Goal: Task Accomplishment & Management: Complete application form

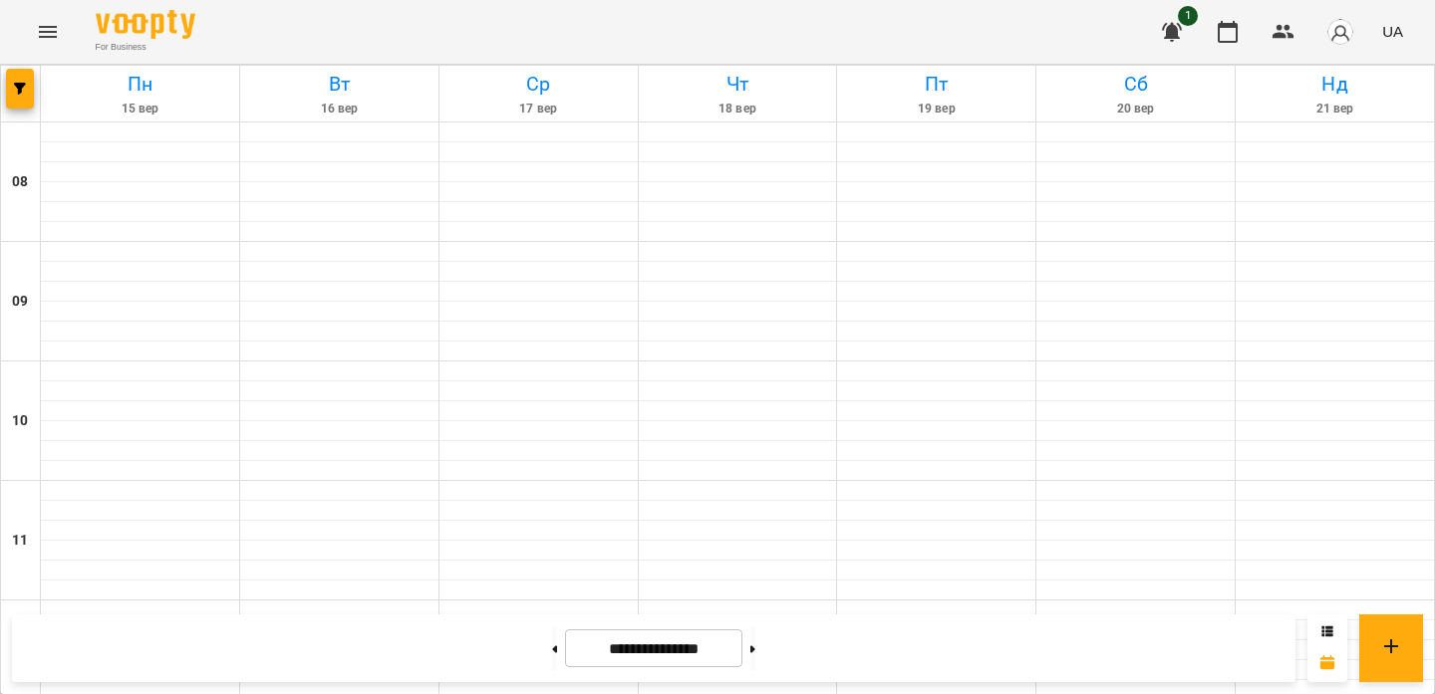
scroll to position [709, 0]
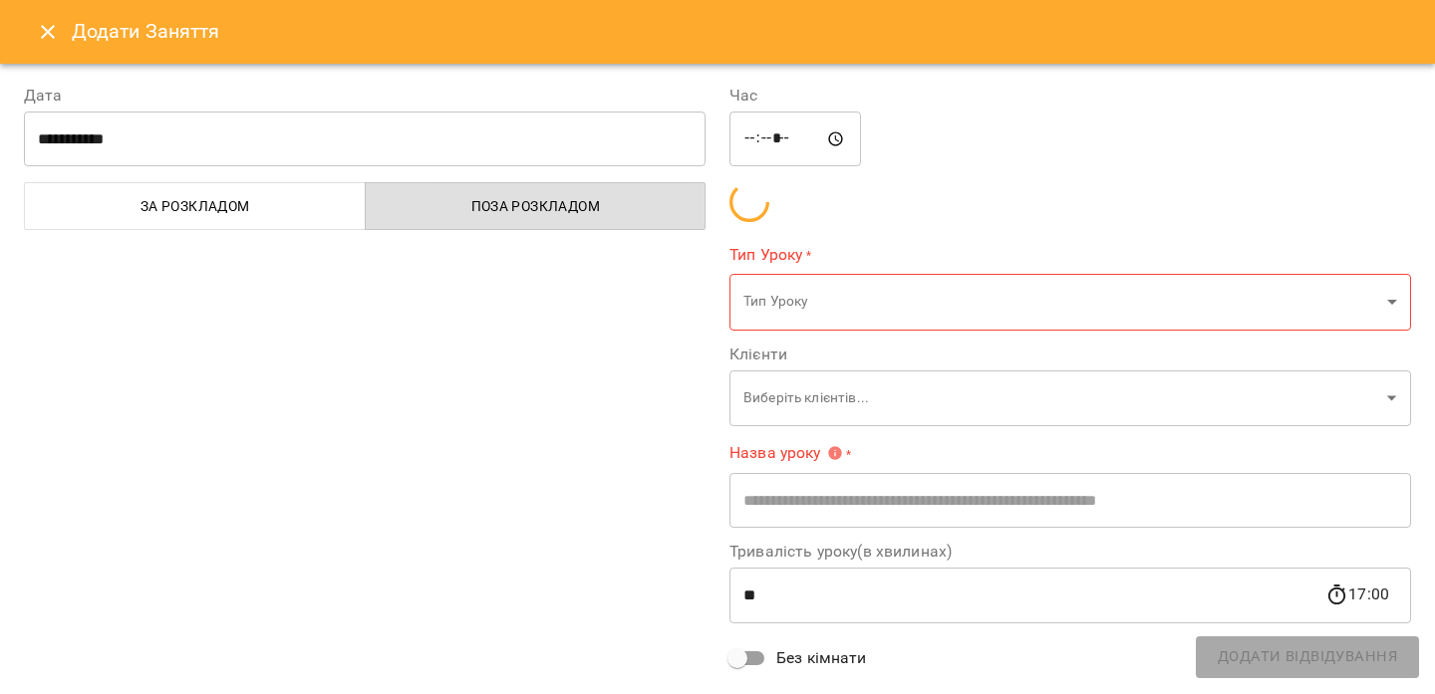
type input "**********"
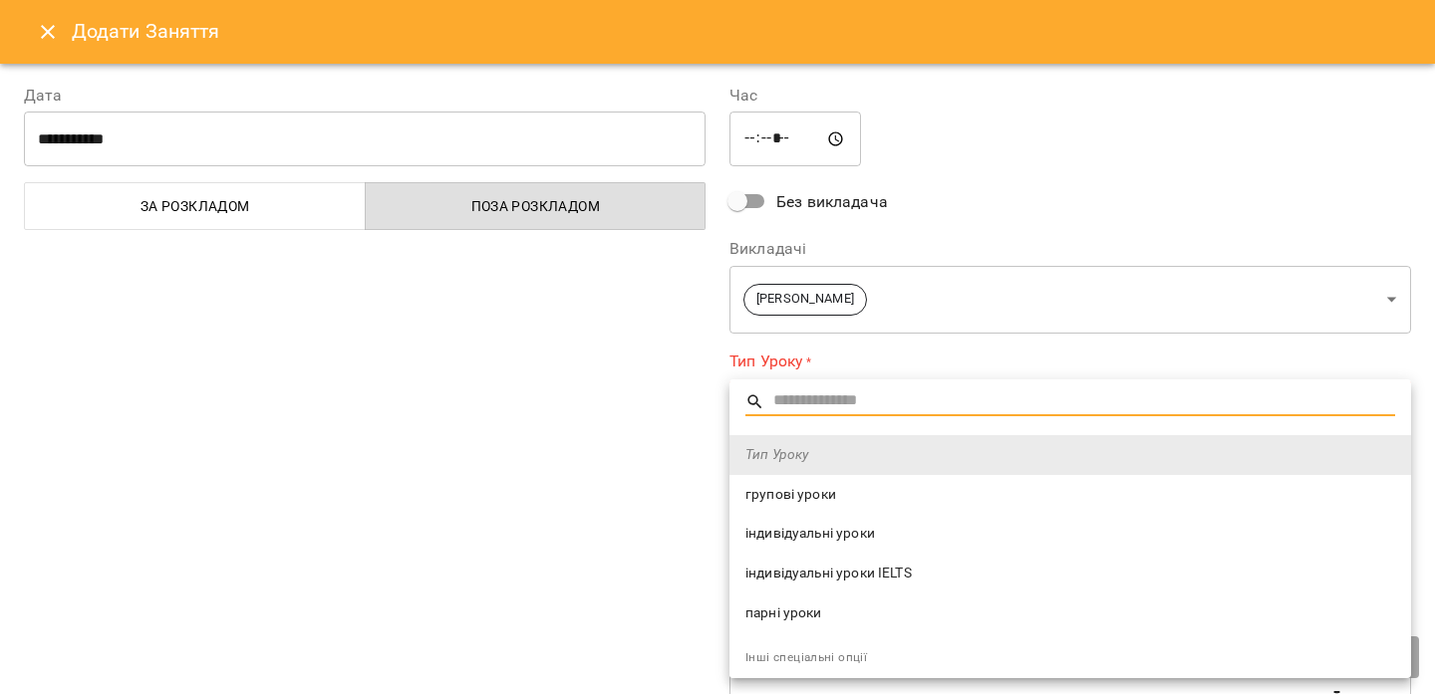
click at [784, 530] on span "індивідуальні уроки" at bounding box center [1070, 534] width 650 height 20
type input "**********"
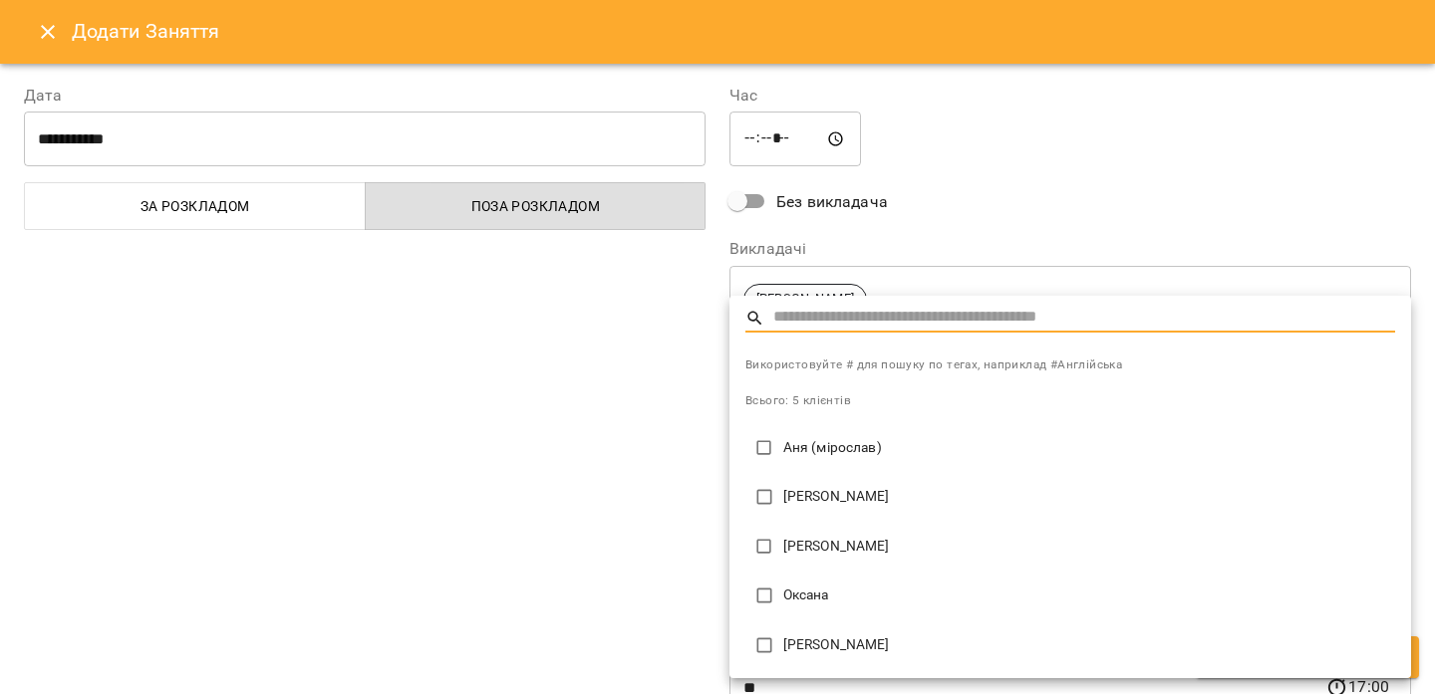
type input "**********"
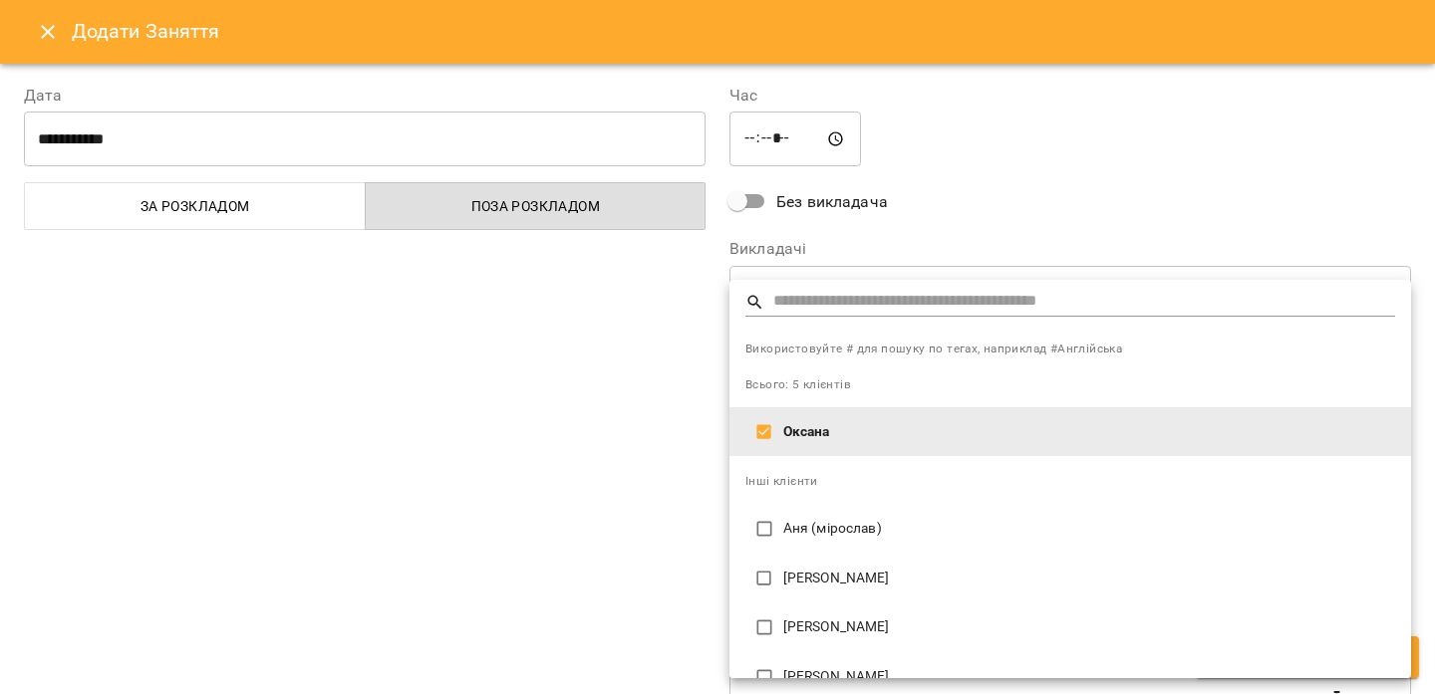
scroll to position [32, 0]
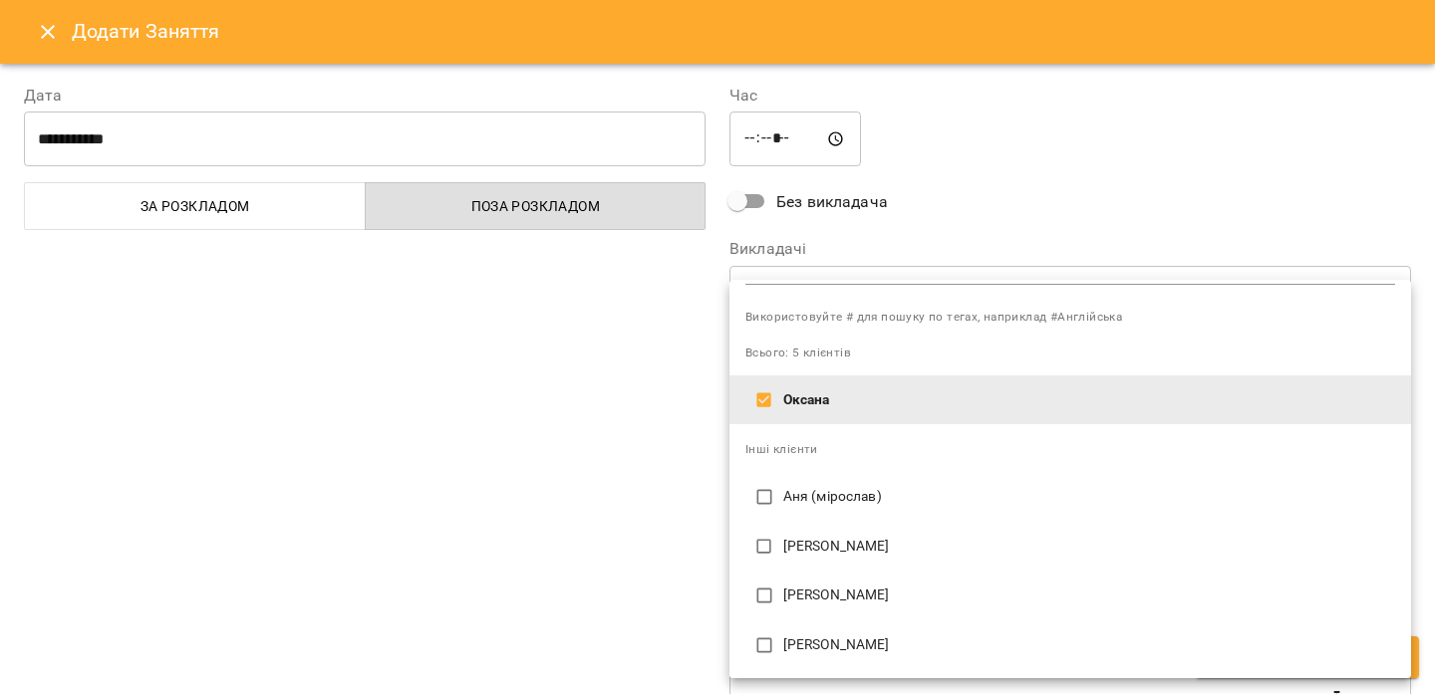
click at [650, 569] on div at bounding box center [717, 347] width 1435 height 694
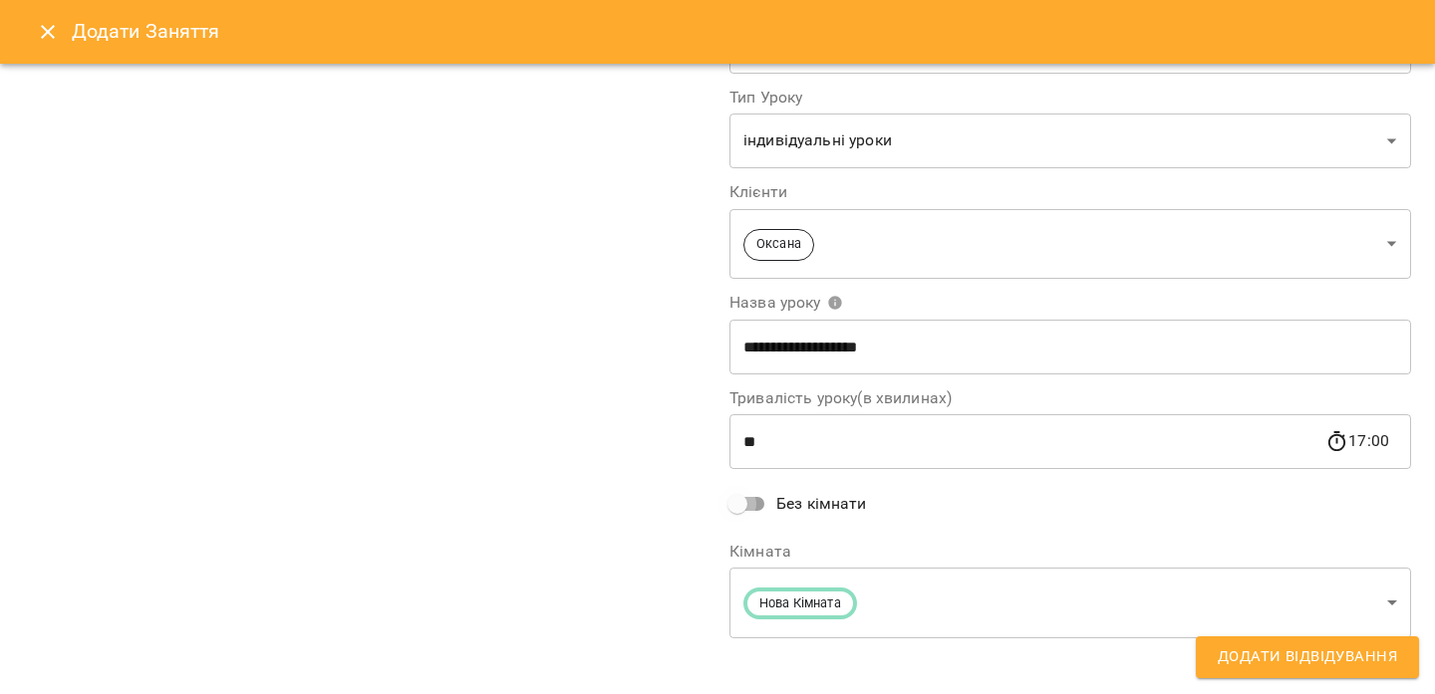
scroll to position [145, 0]
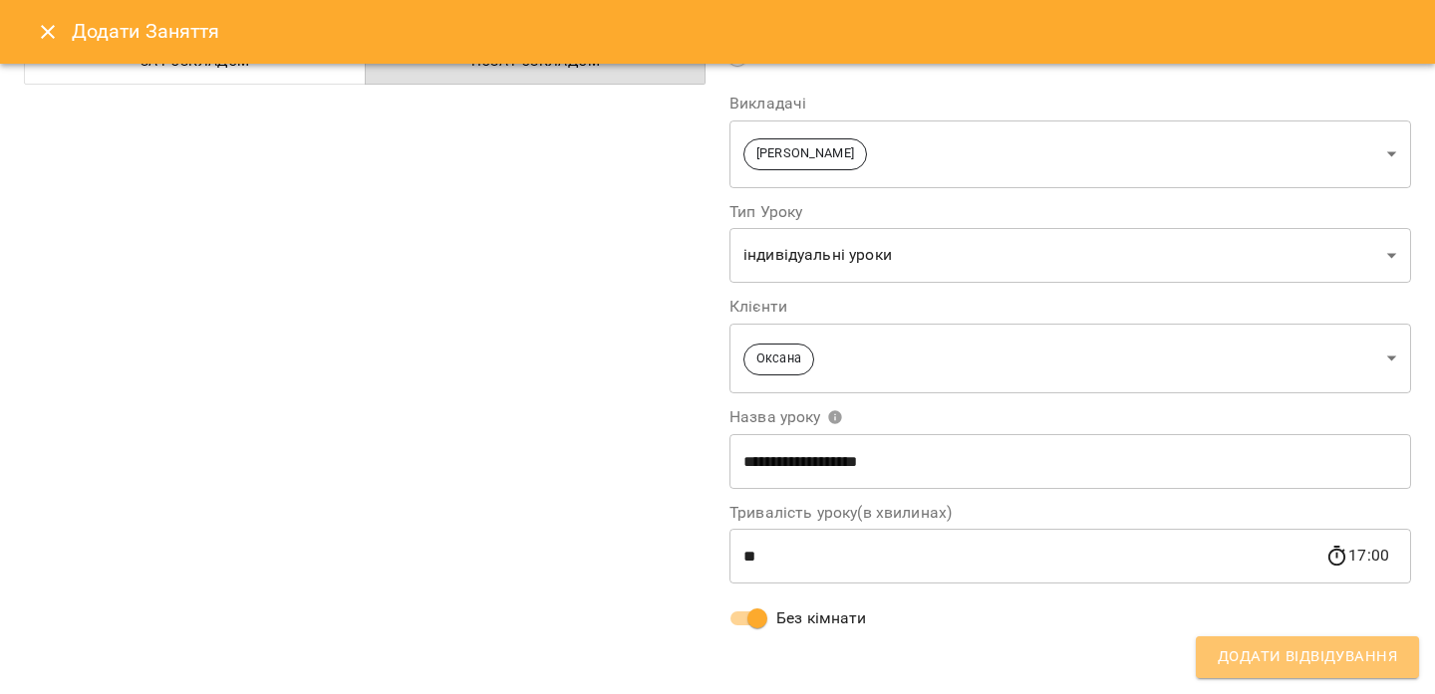
click at [1238, 659] on span "Додати Відвідування" at bounding box center [1307, 658] width 179 height 26
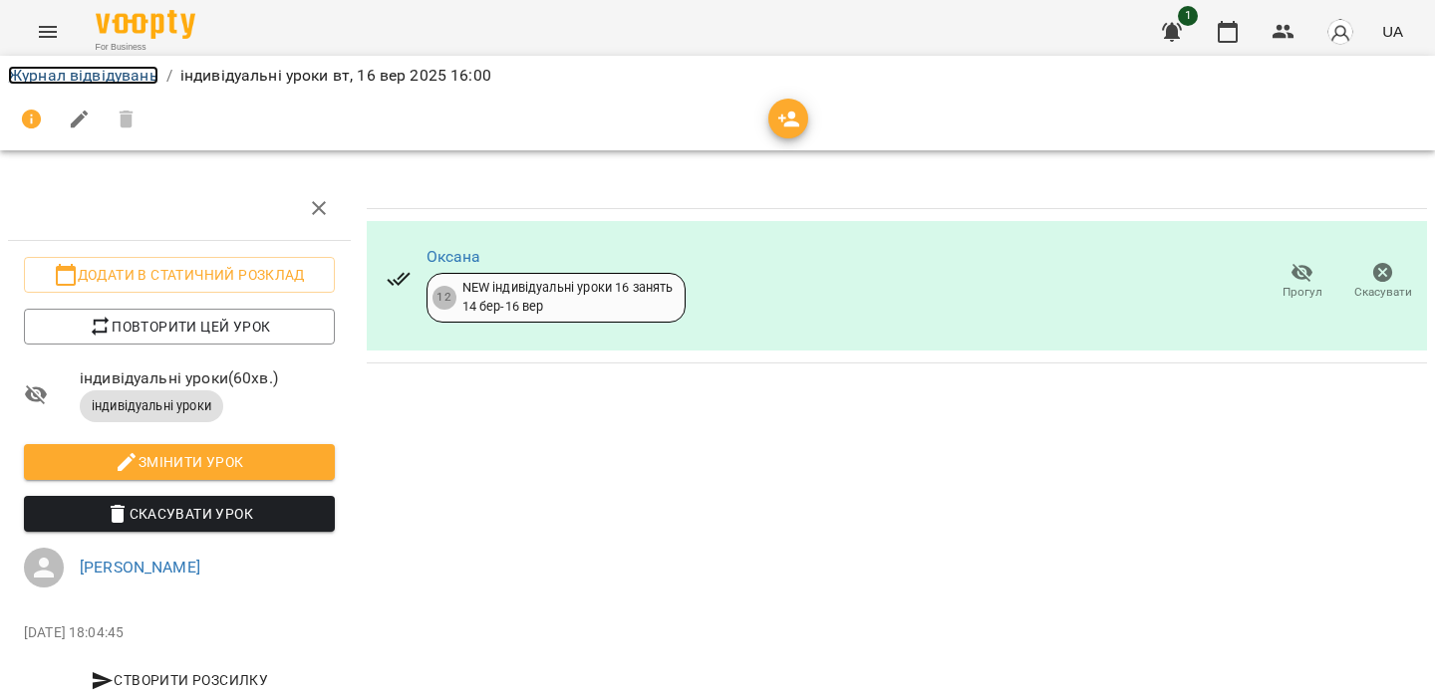
click at [117, 73] on link "Журнал відвідувань" at bounding box center [83, 75] width 150 height 19
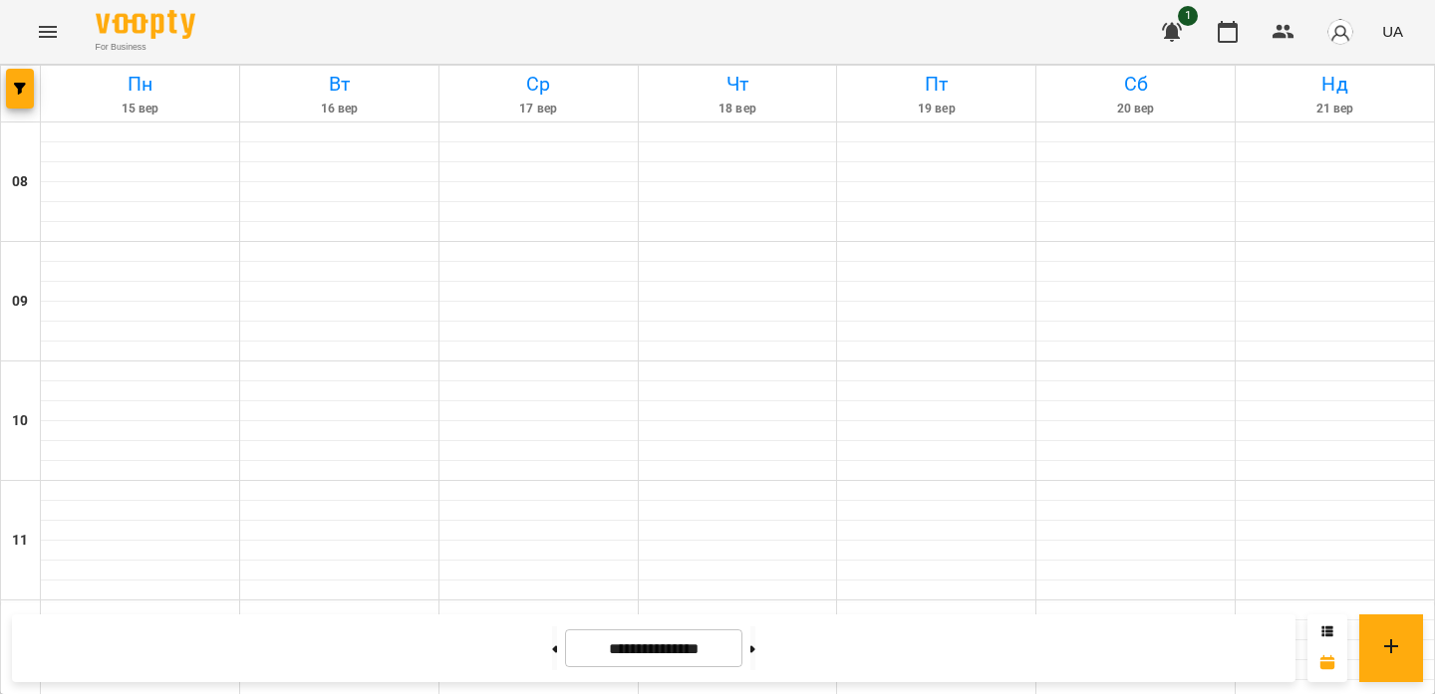
scroll to position [773, 0]
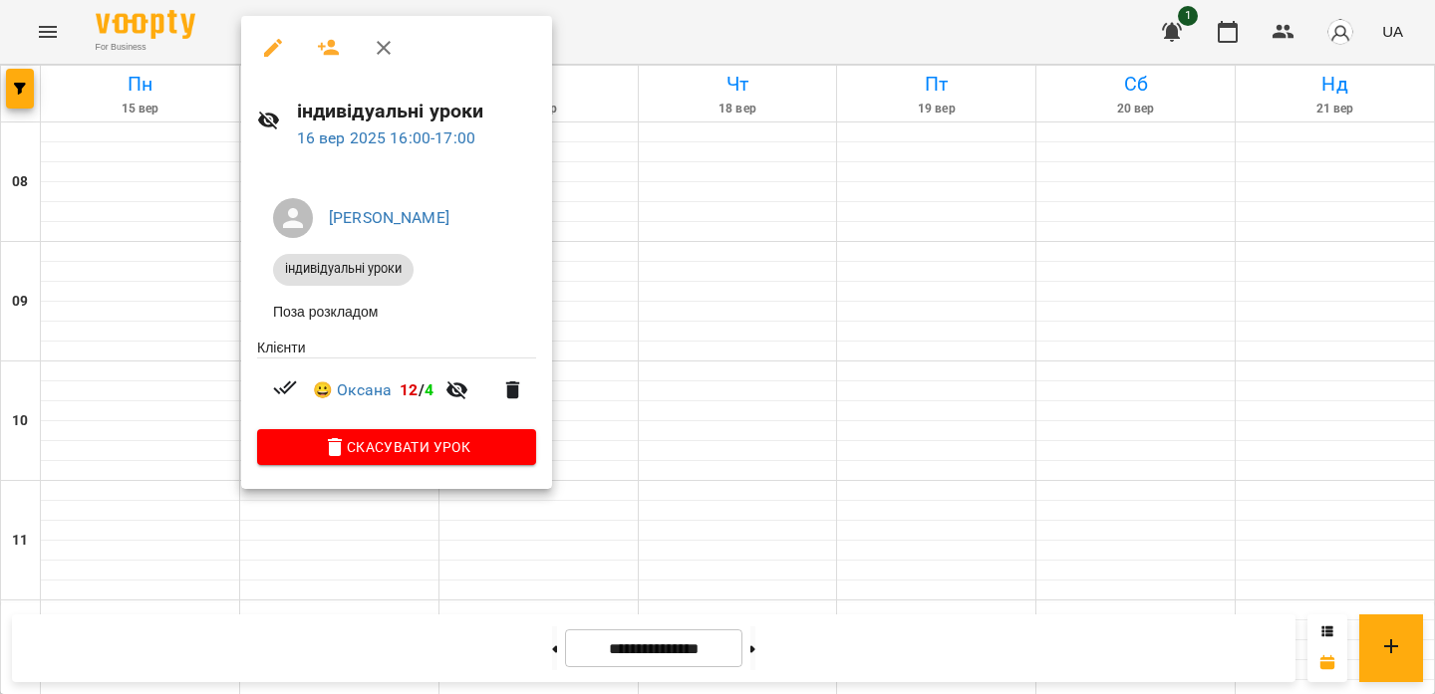
click at [659, 20] on div at bounding box center [717, 347] width 1435 height 694
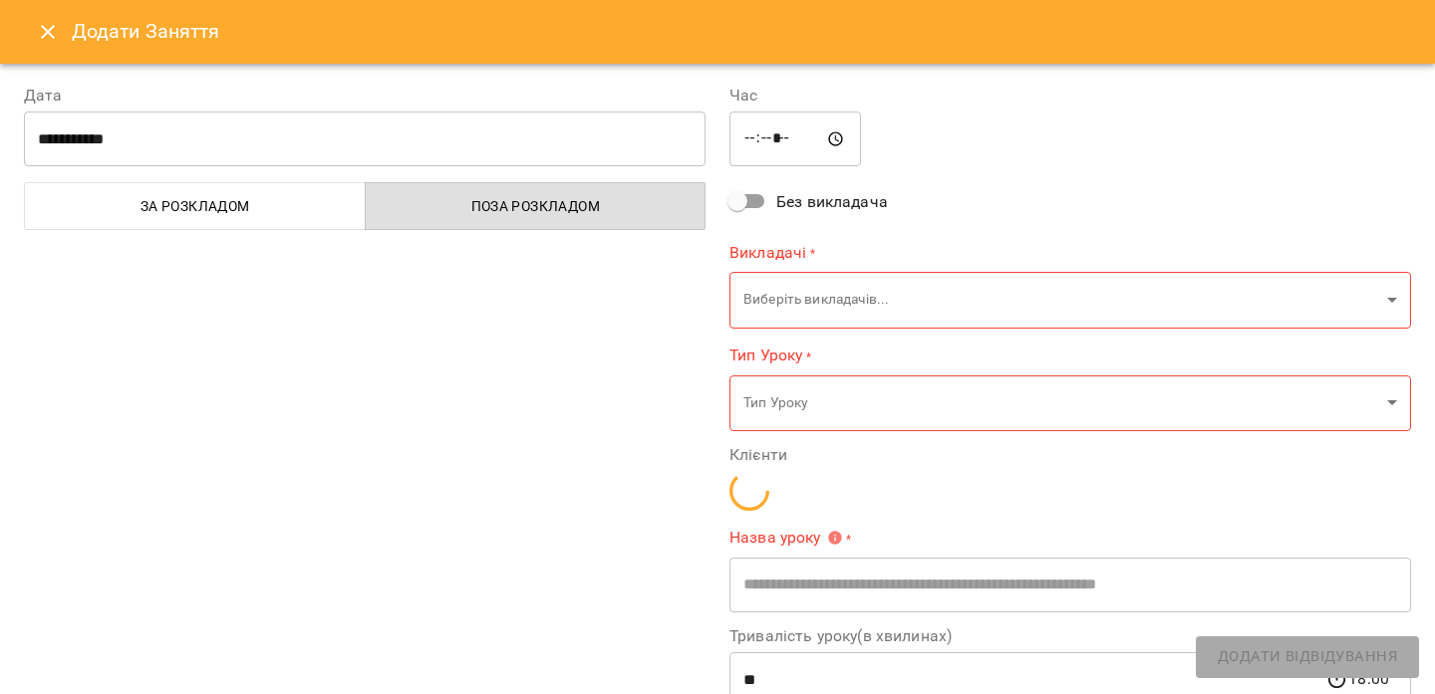
type input "**********"
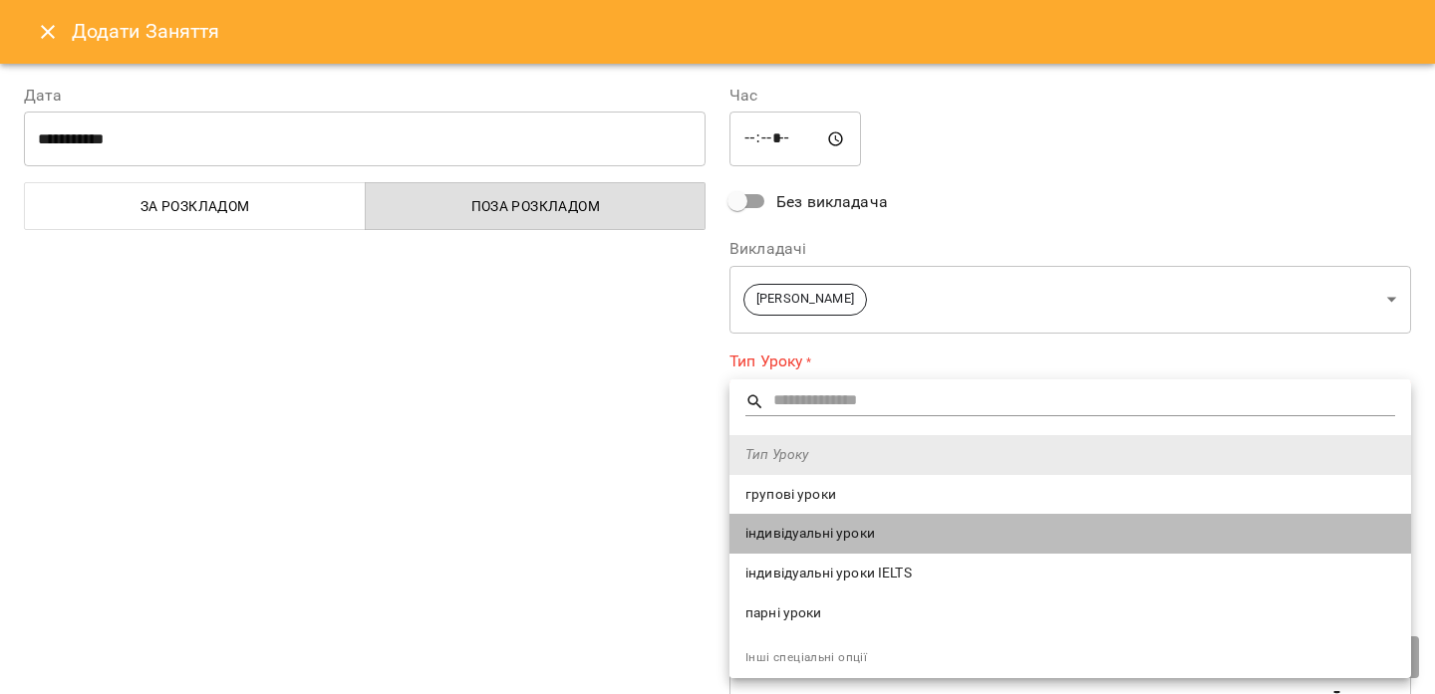
click at [826, 522] on li "індивідуальні уроки" at bounding box center [1069, 534] width 681 height 40
type input "**********"
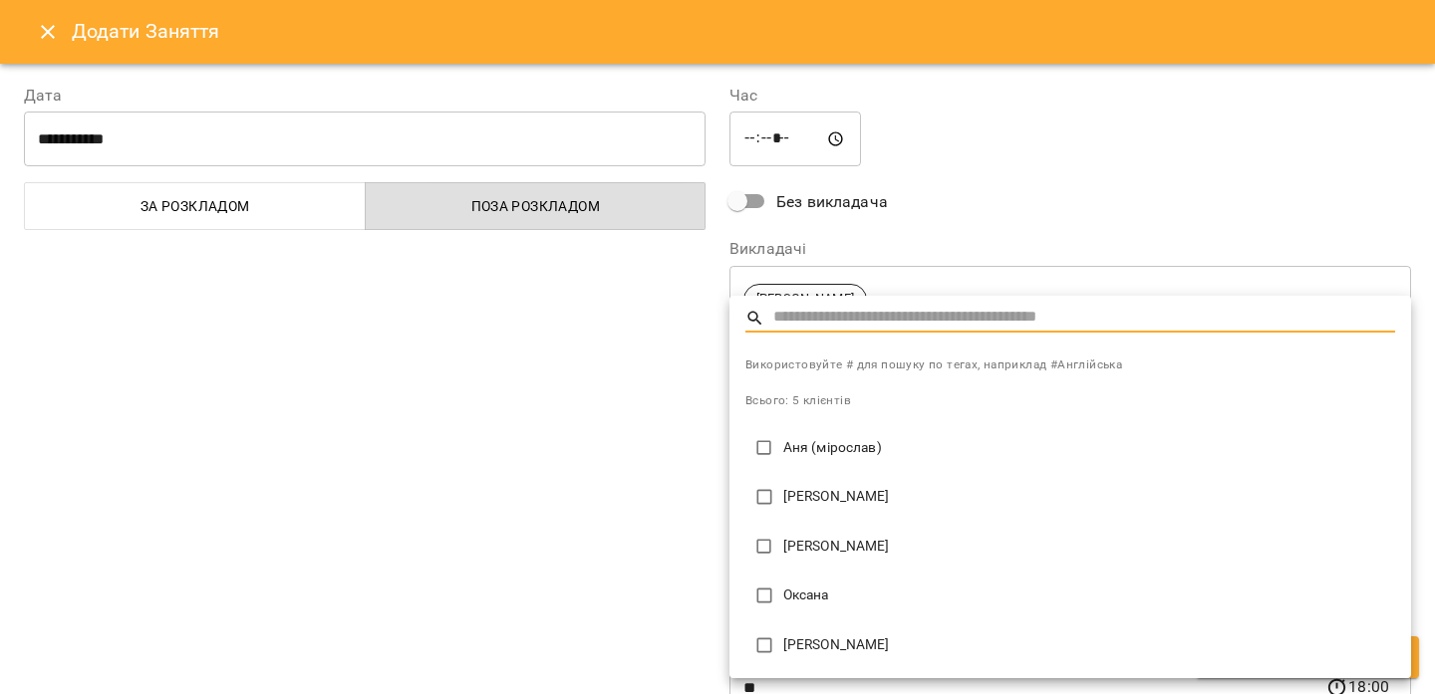
click at [806, 548] on p "[PERSON_NAME]" at bounding box center [1089, 547] width 612 height 20
type input "**********"
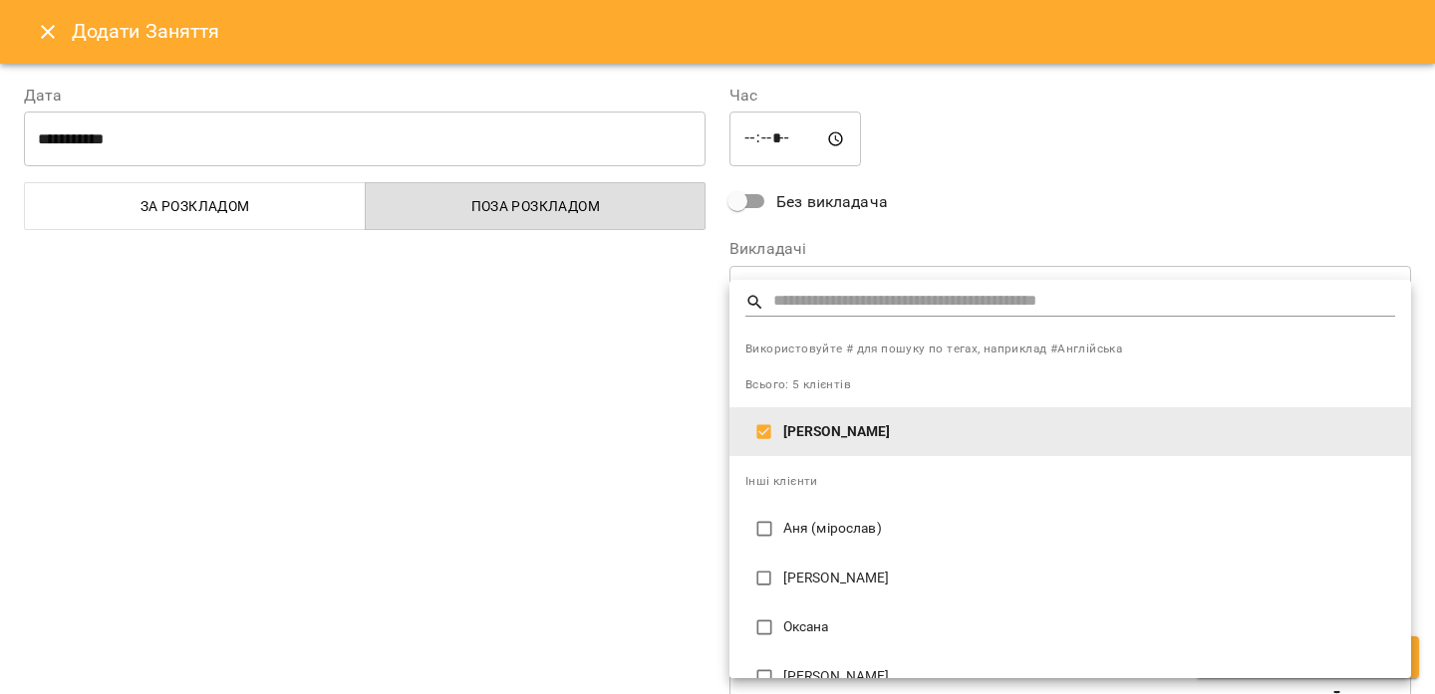
click at [658, 531] on div at bounding box center [717, 347] width 1435 height 694
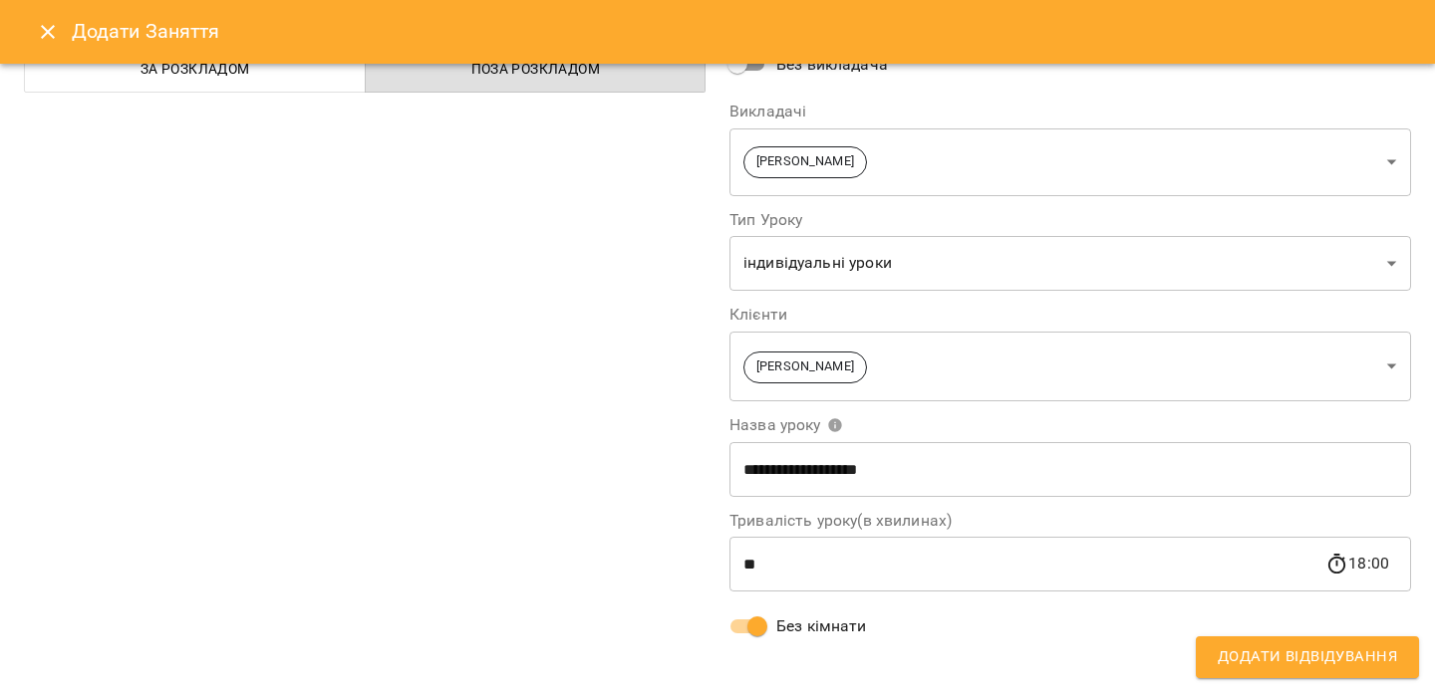
scroll to position [145, 0]
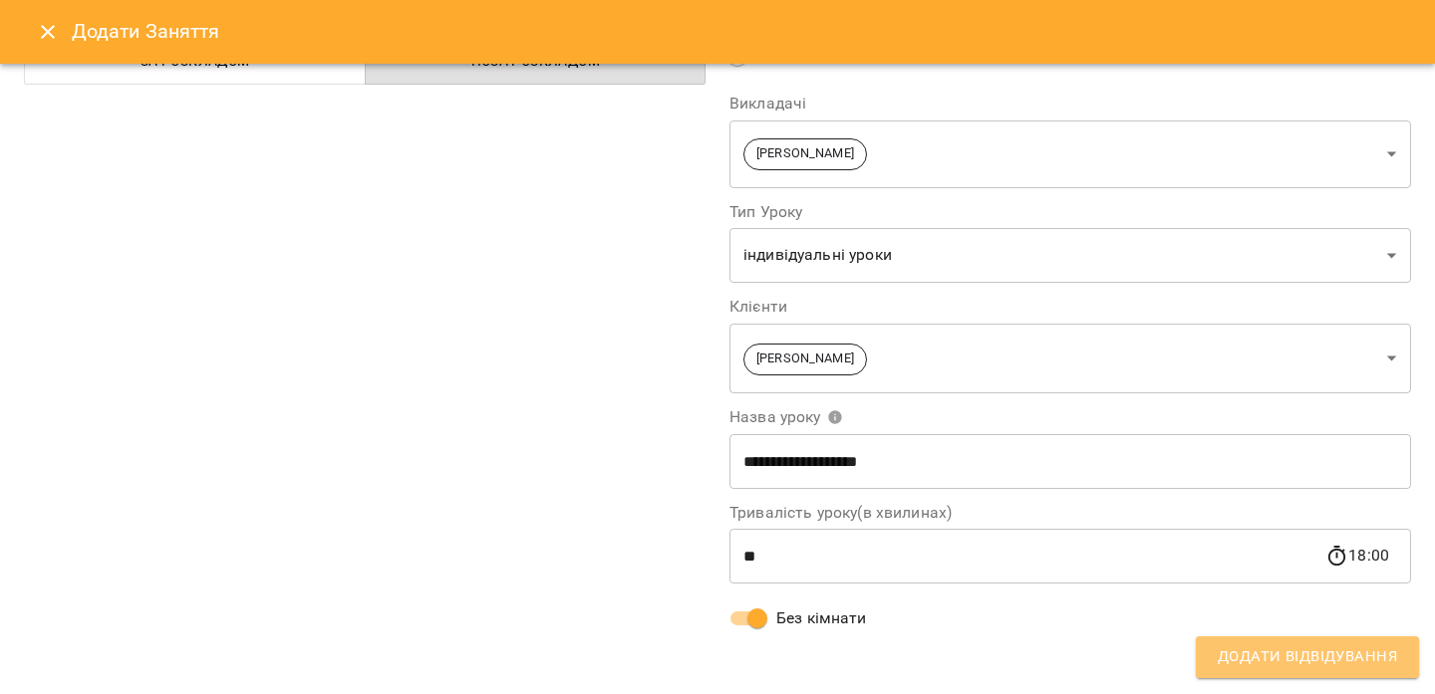
click at [1249, 655] on span "Додати Відвідування" at bounding box center [1307, 658] width 179 height 26
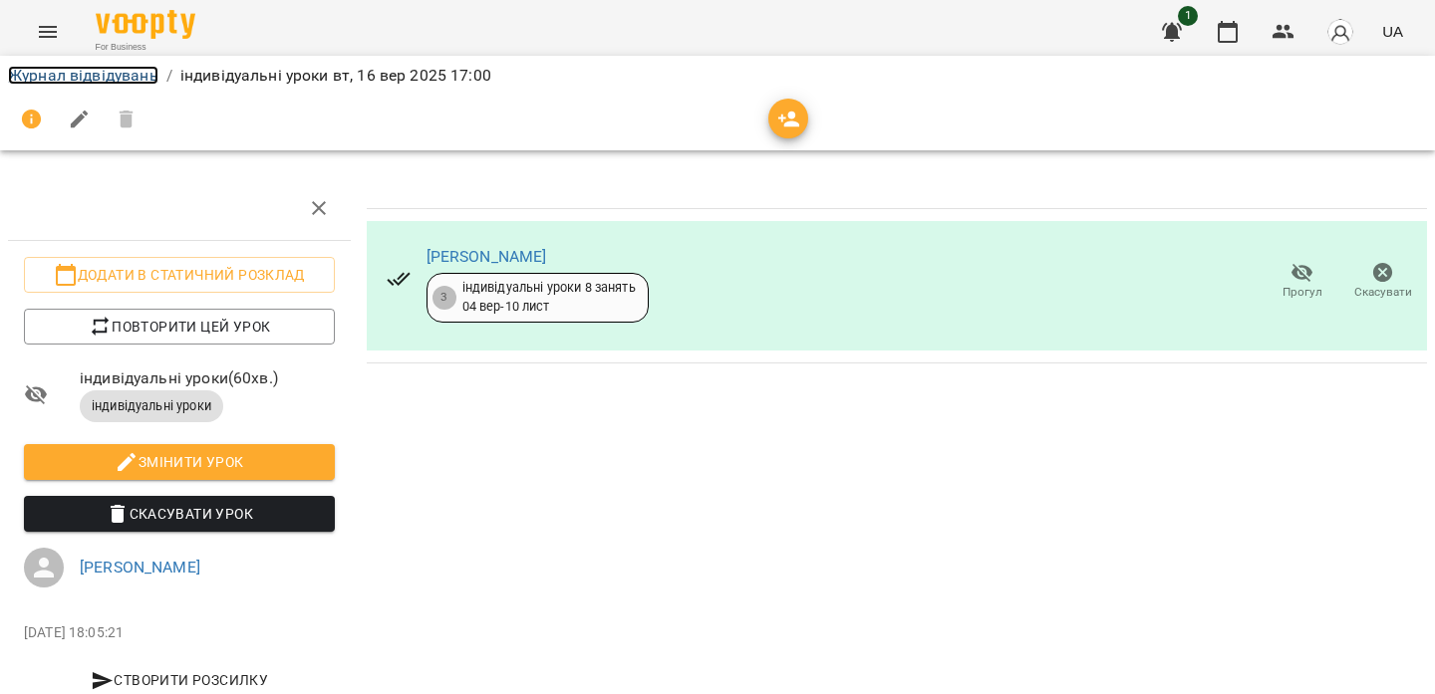
click at [110, 71] on link "Журнал відвідувань" at bounding box center [83, 75] width 150 height 19
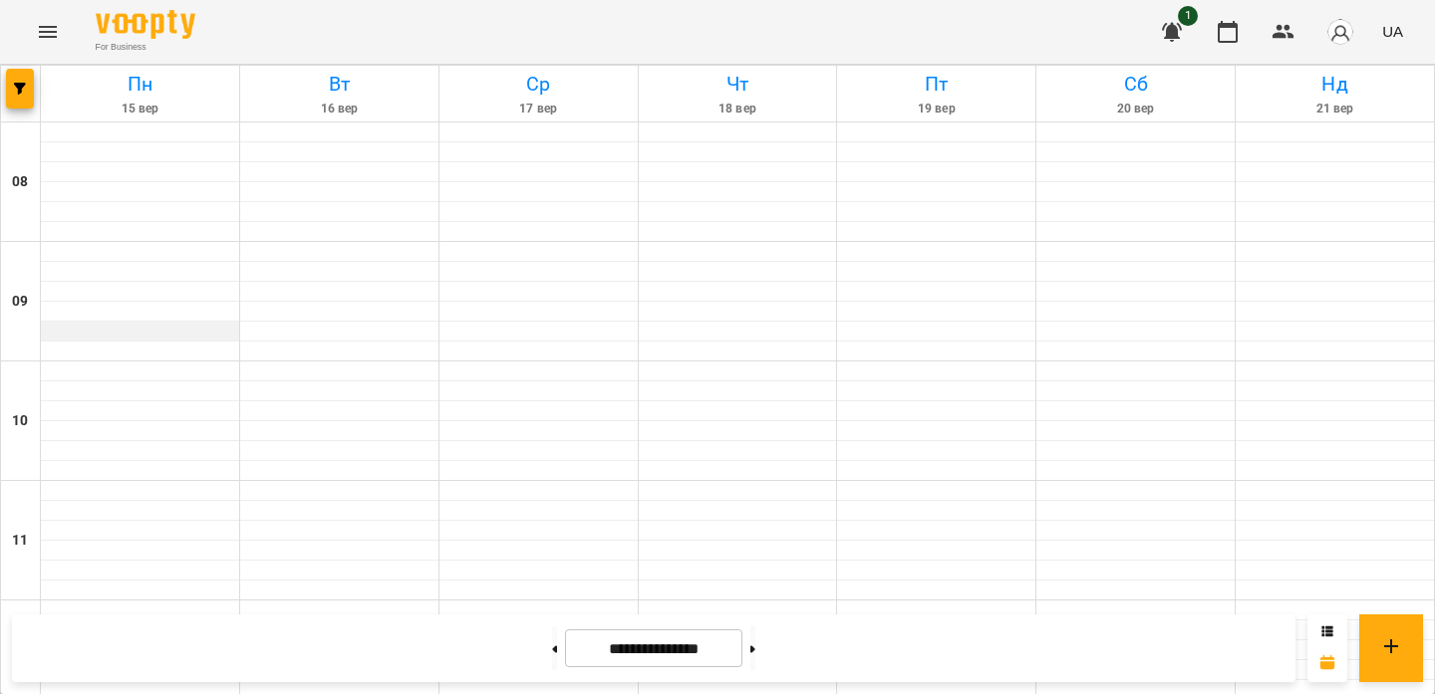
scroll to position [1015, 0]
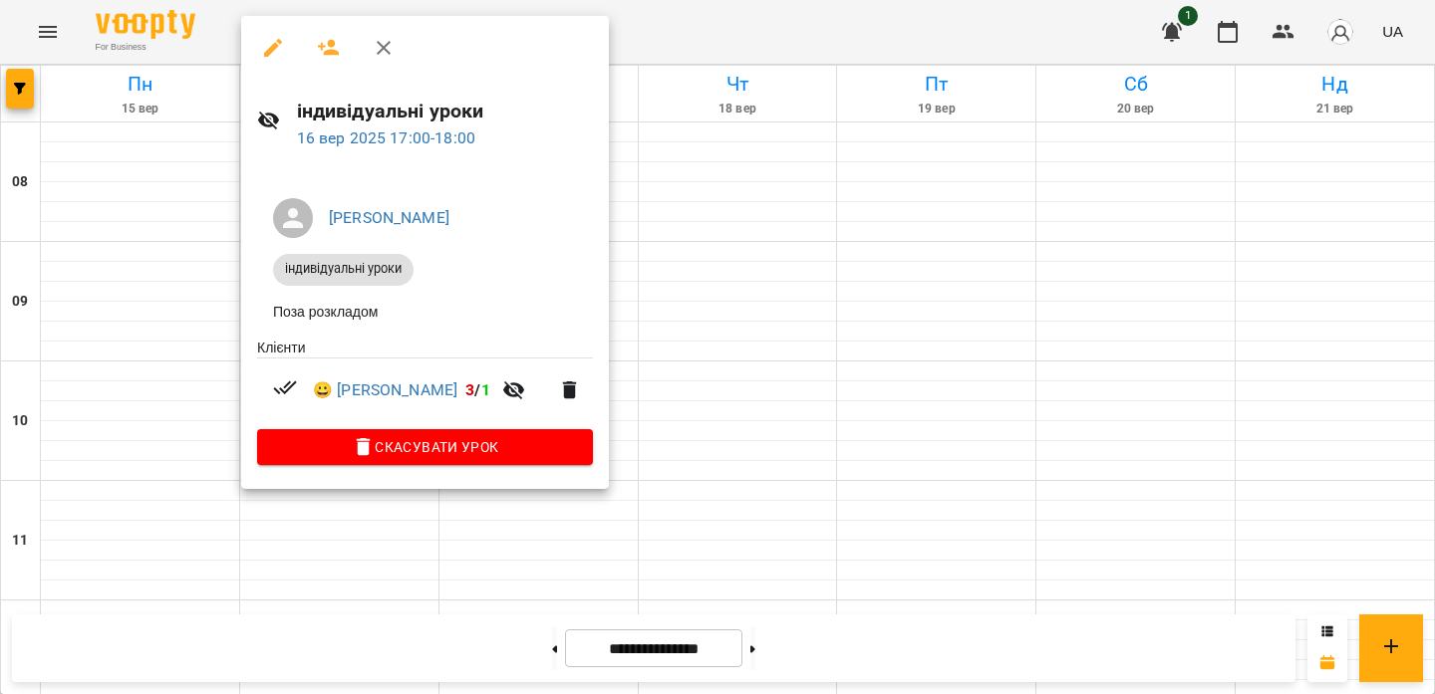
click at [607, 24] on div at bounding box center [717, 347] width 1435 height 694
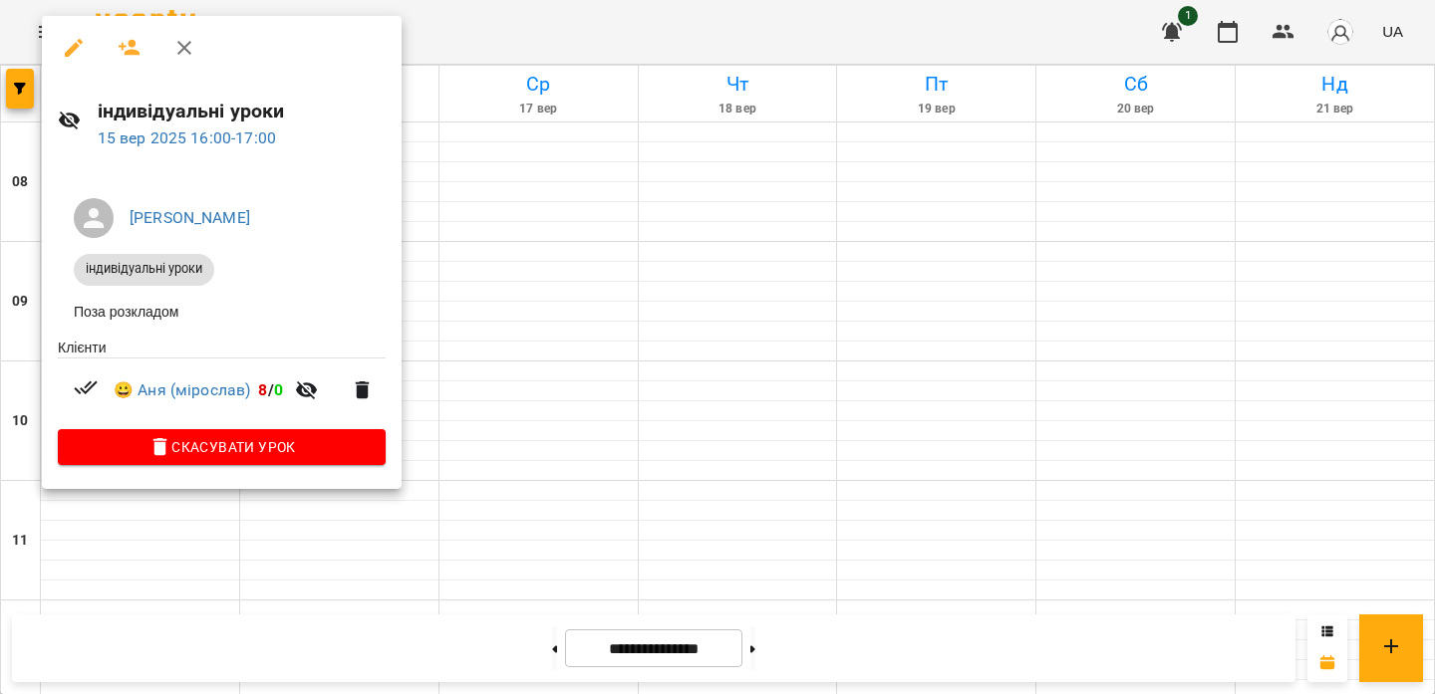
click at [585, 37] on div at bounding box center [717, 347] width 1435 height 694
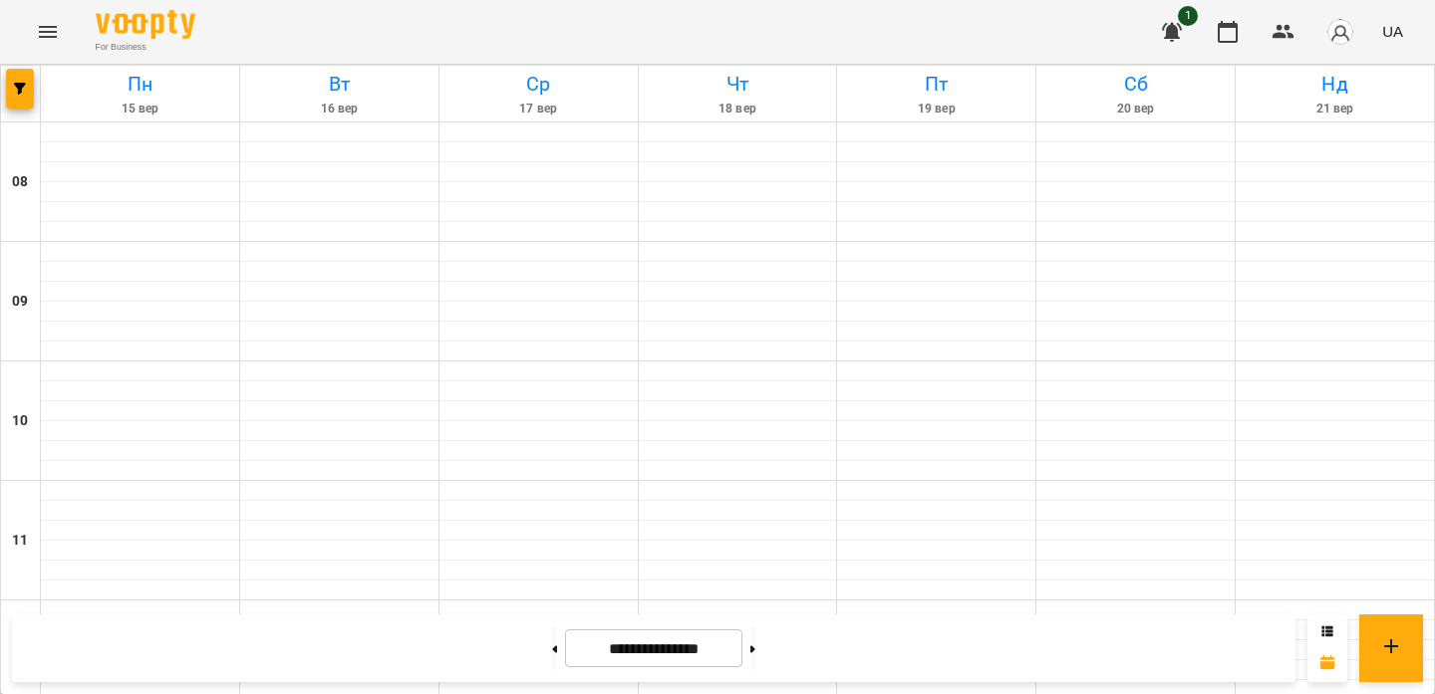
scroll to position [936, 0]
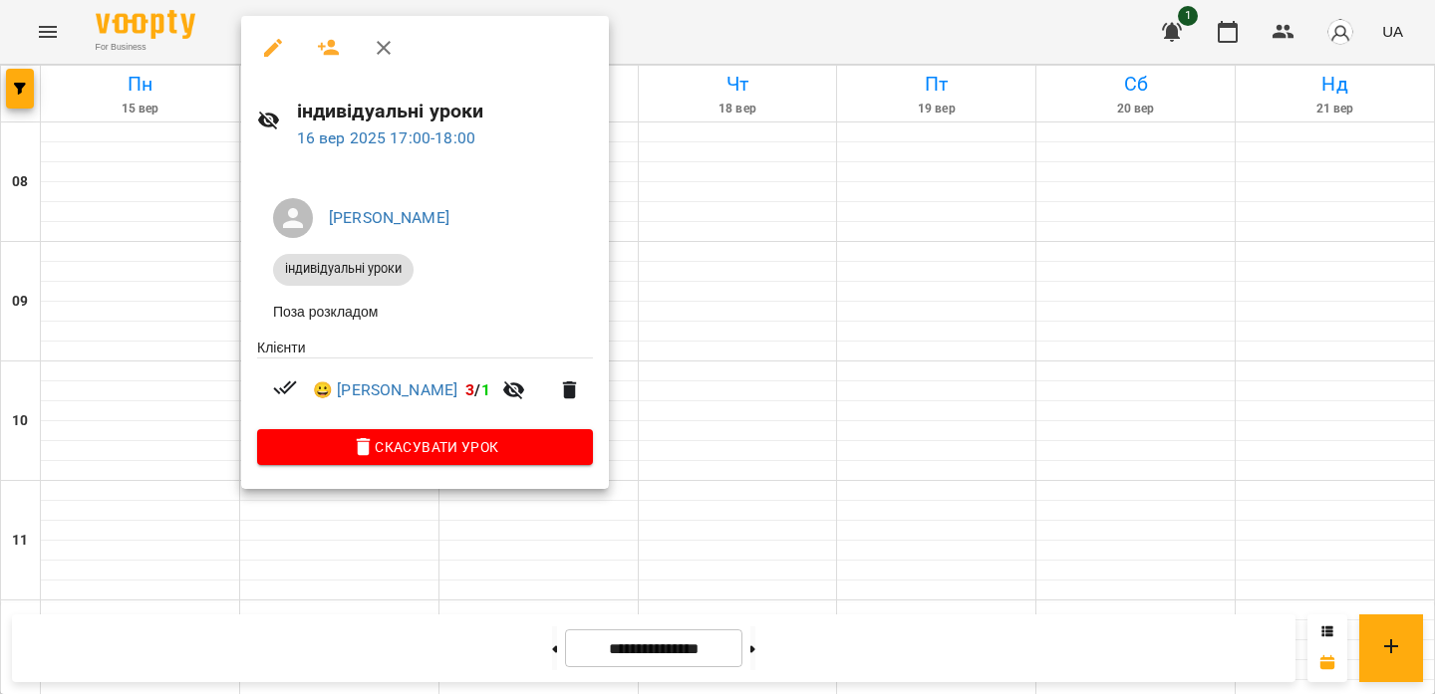
click at [696, 33] on div at bounding box center [717, 347] width 1435 height 694
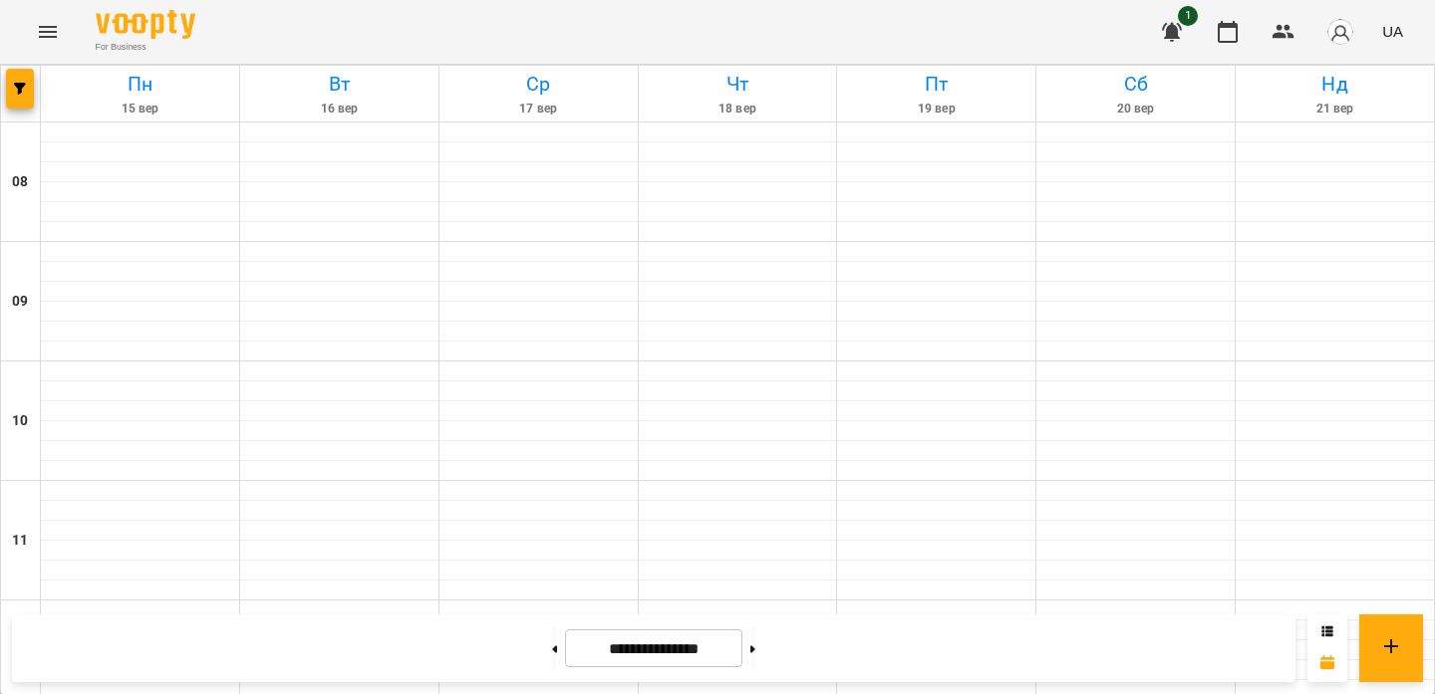
scroll to position [842, 0]
click at [553, 650] on icon at bounding box center [555, 649] width 5 height 7
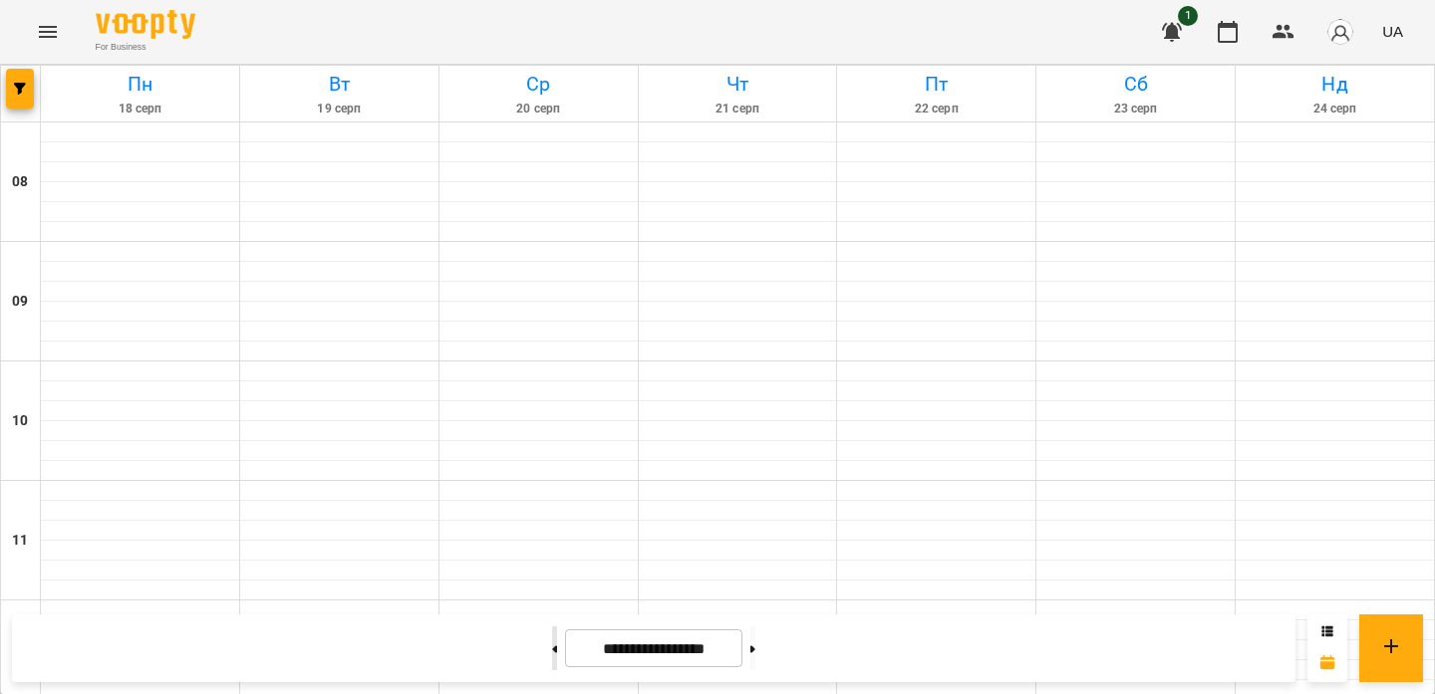
click at [553, 650] on icon at bounding box center [555, 649] width 5 height 7
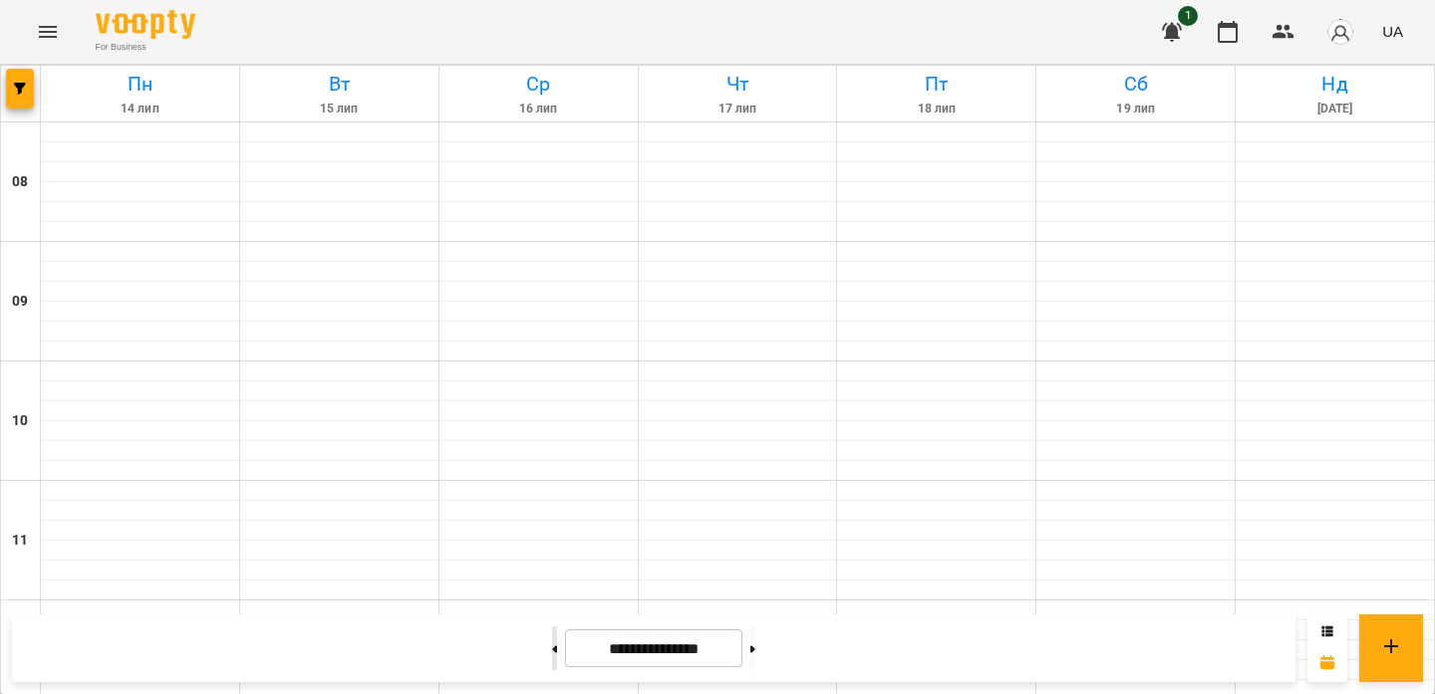
click at [553, 650] on icon at bounding box center [555, 649] width 5 height 7
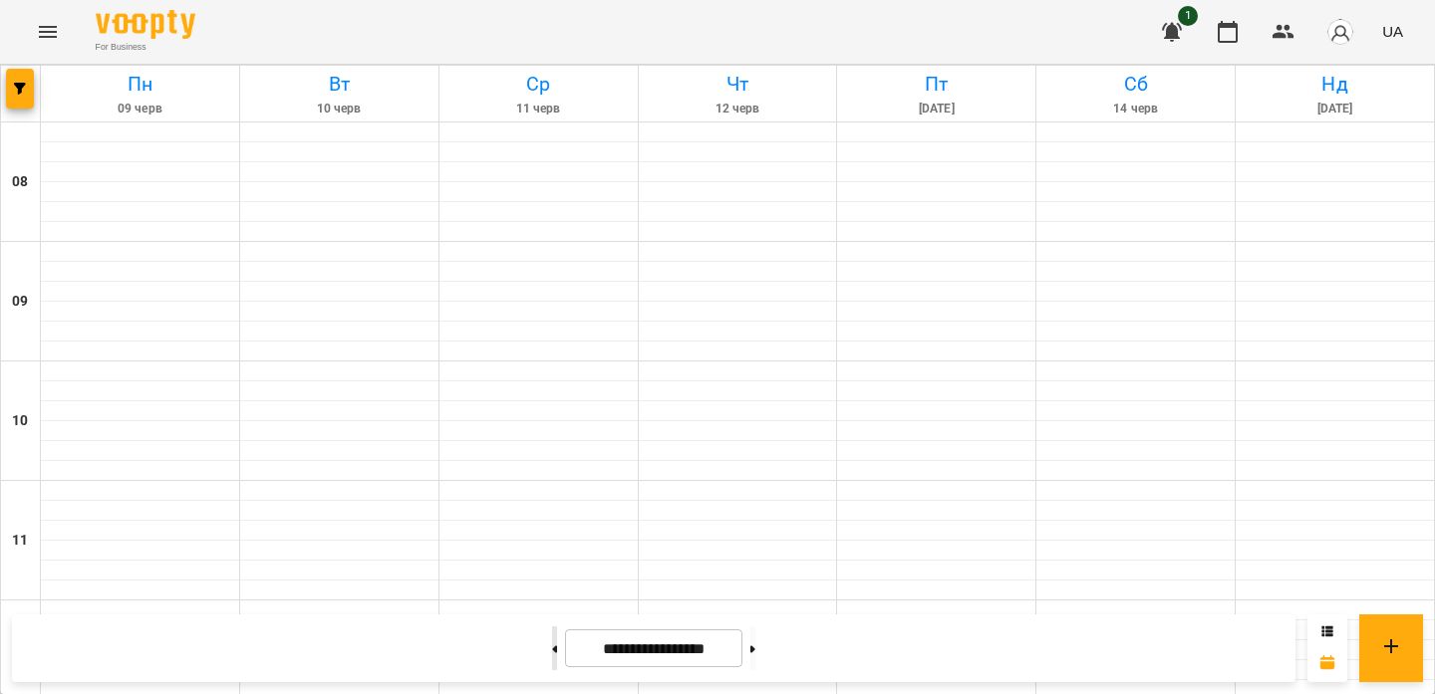
click at [553, 650] on icon at bounding box center [555, 649] width 5 height 7
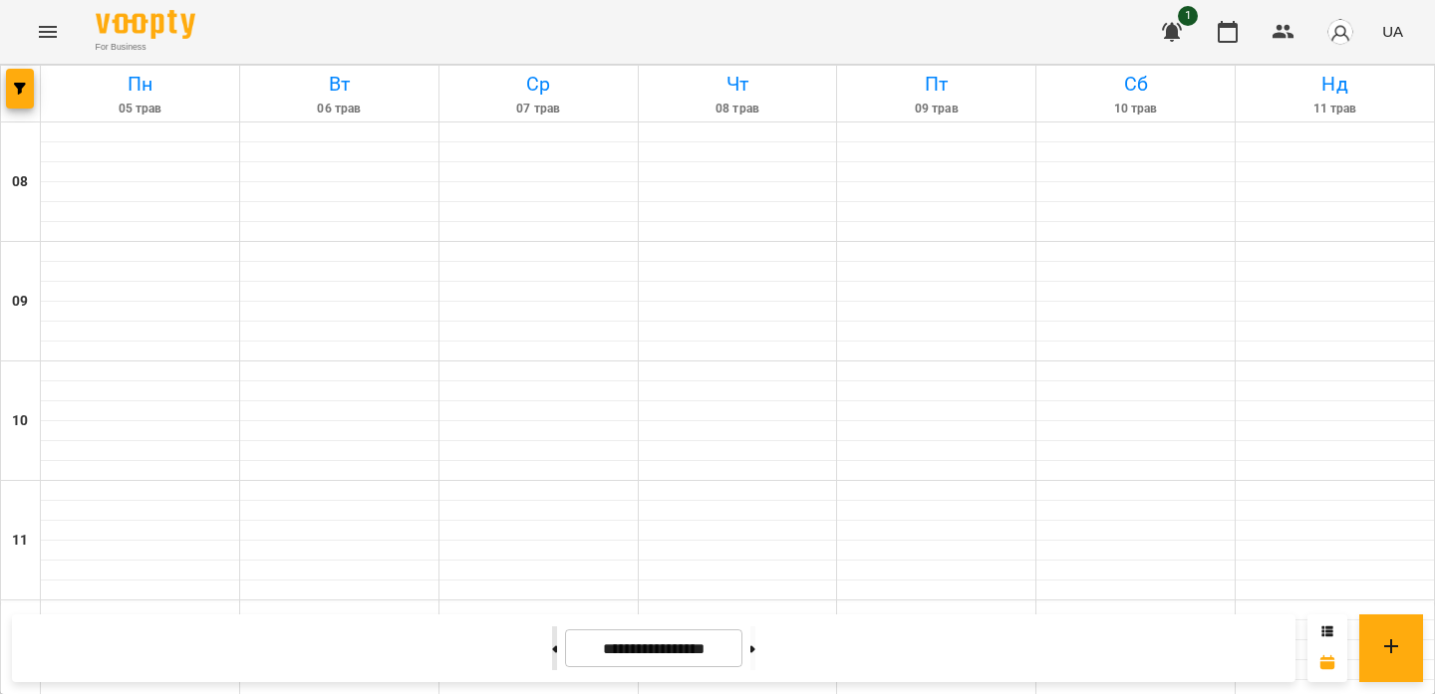
click at [553, 650] on icon at bounding box center [555, 649] width 5 height 7
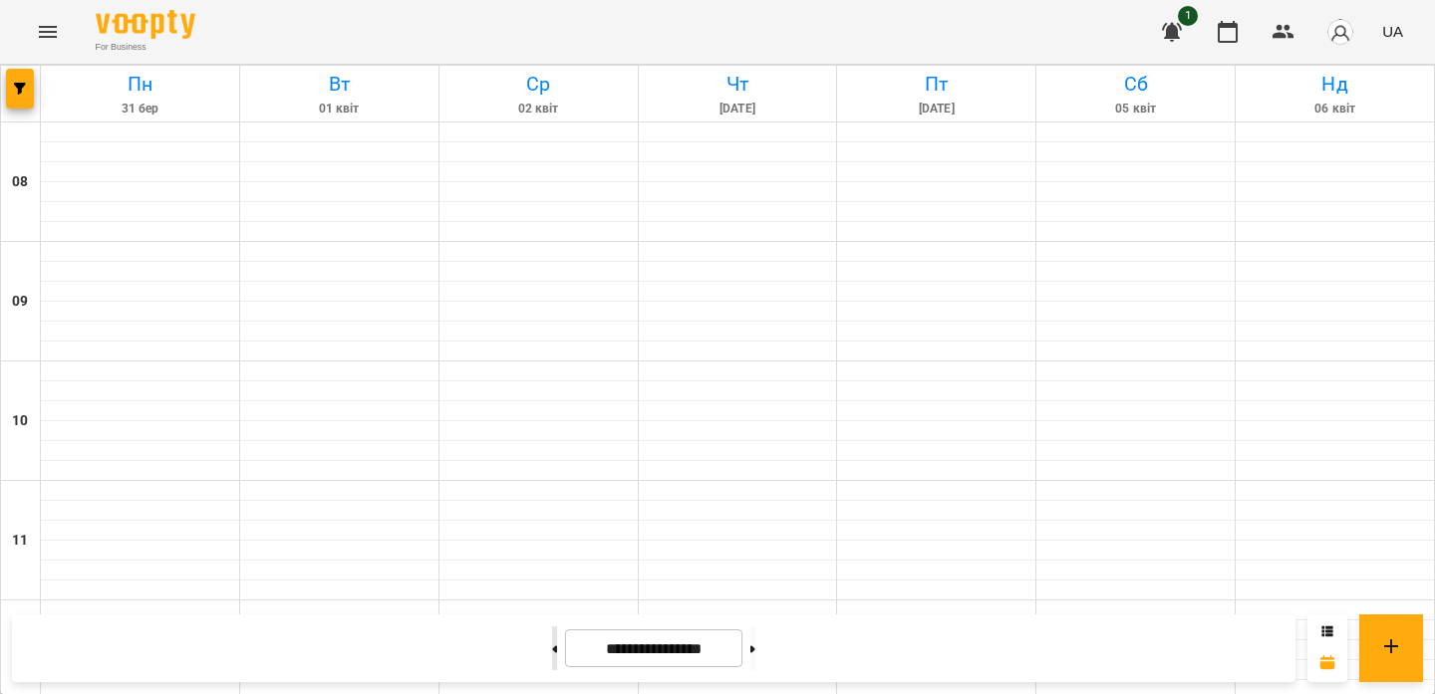
click at [553, 650] on icon at bounding box center [555, 649] width 5 height 7
click at [755, 637] on button at bounding box center [752, 649] width 5 height 44
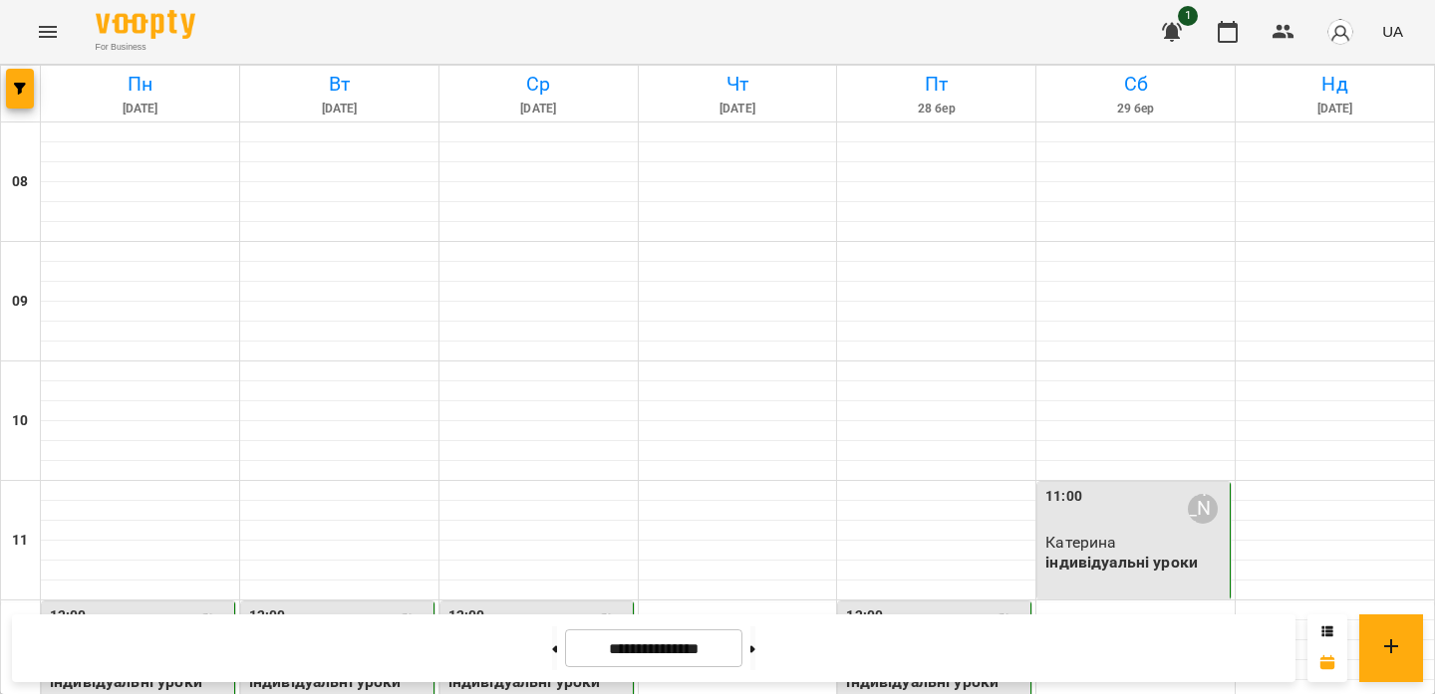
scroll to position [1024, 0]
click at [755, 653] on button at bounding box center [752, 649] width 5 height 44
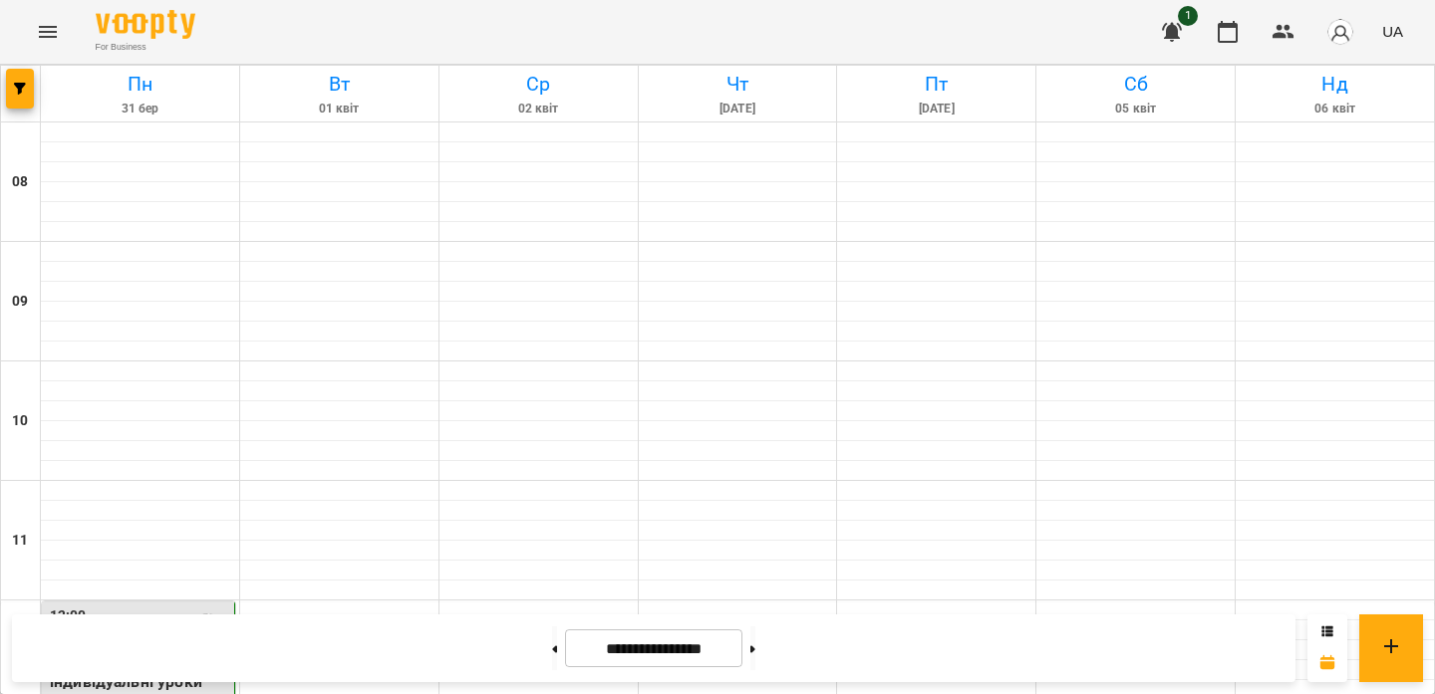
scroll to position [796, 0]
click at [755, 654] on button at bounding box center [752, 649] width 5 height 44
click at [755, 645] on button at bounding box center [752, 649] width 5 height 44
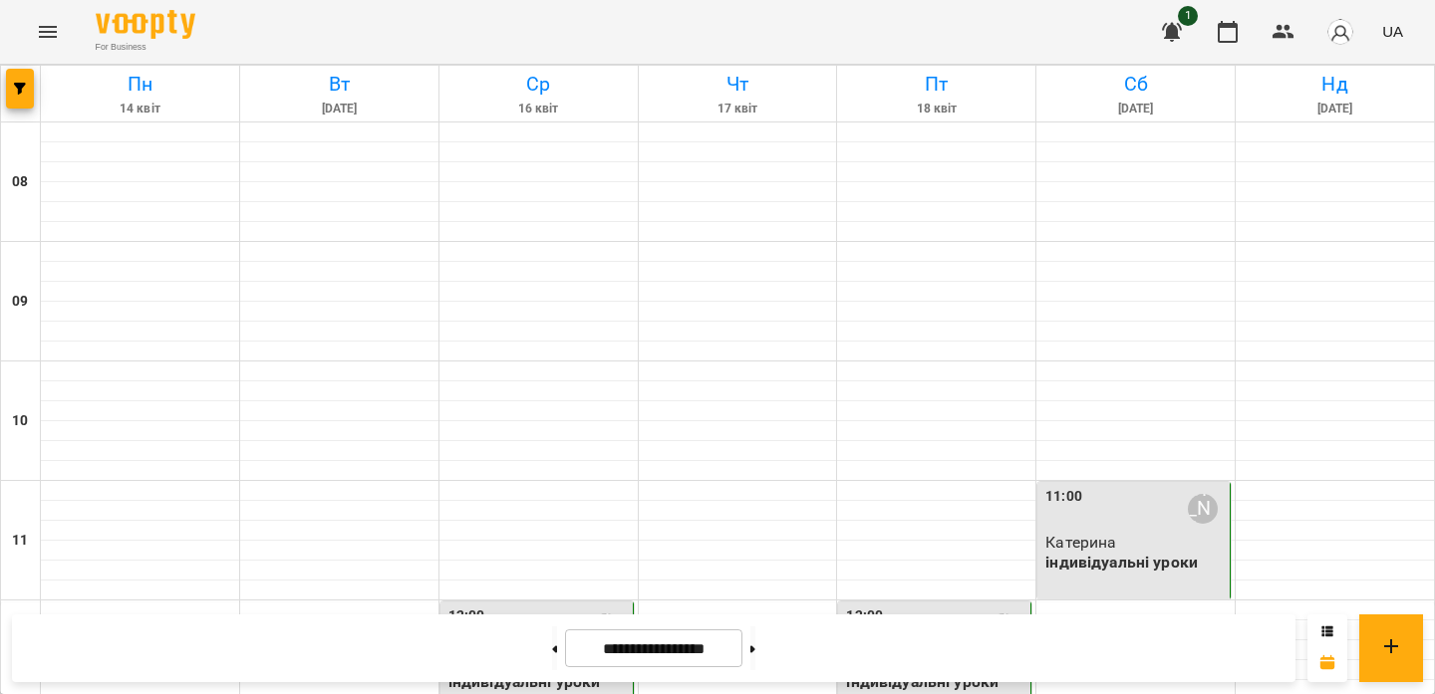
scroll to position [406, 0]
click at [755, 641] on button at bounding box center [752, 649] width 5 height 44
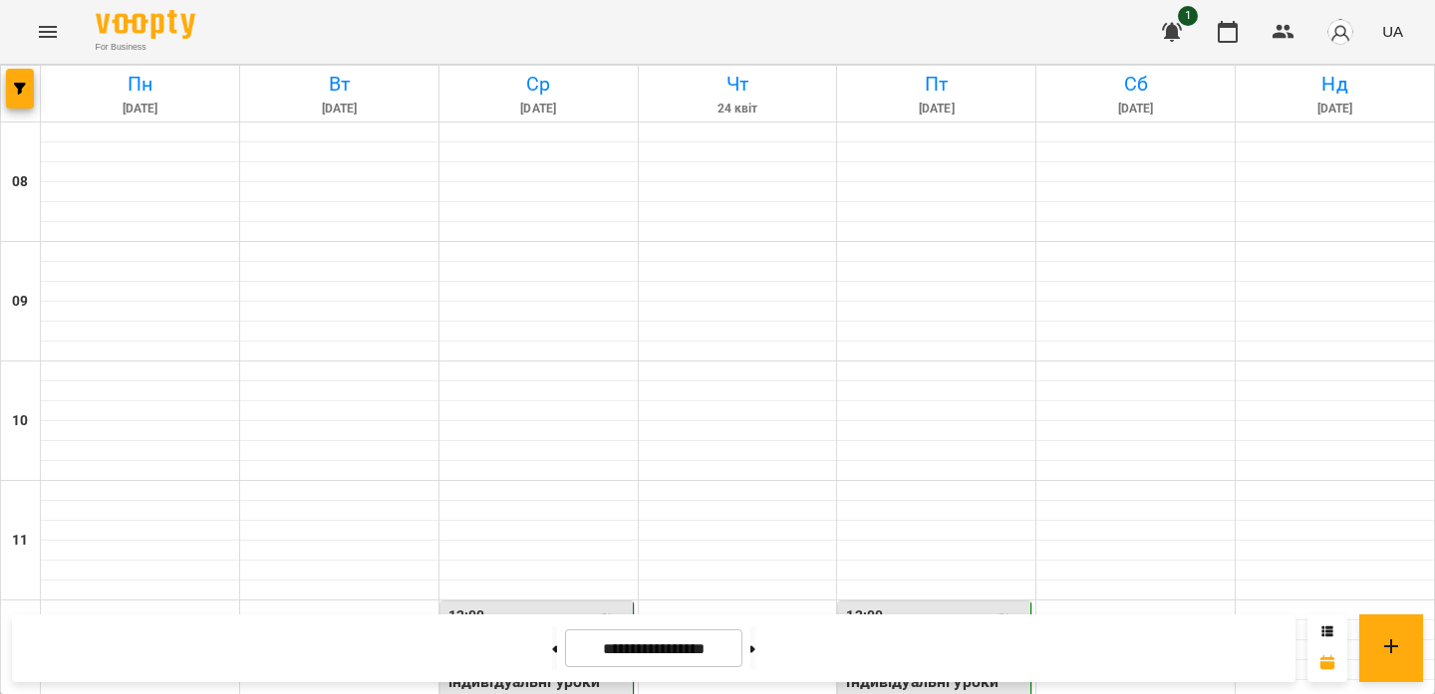
scroll to position [1097, 0]
click at [755, 659] on button at bounding box center [752, 649] width 5 height 44
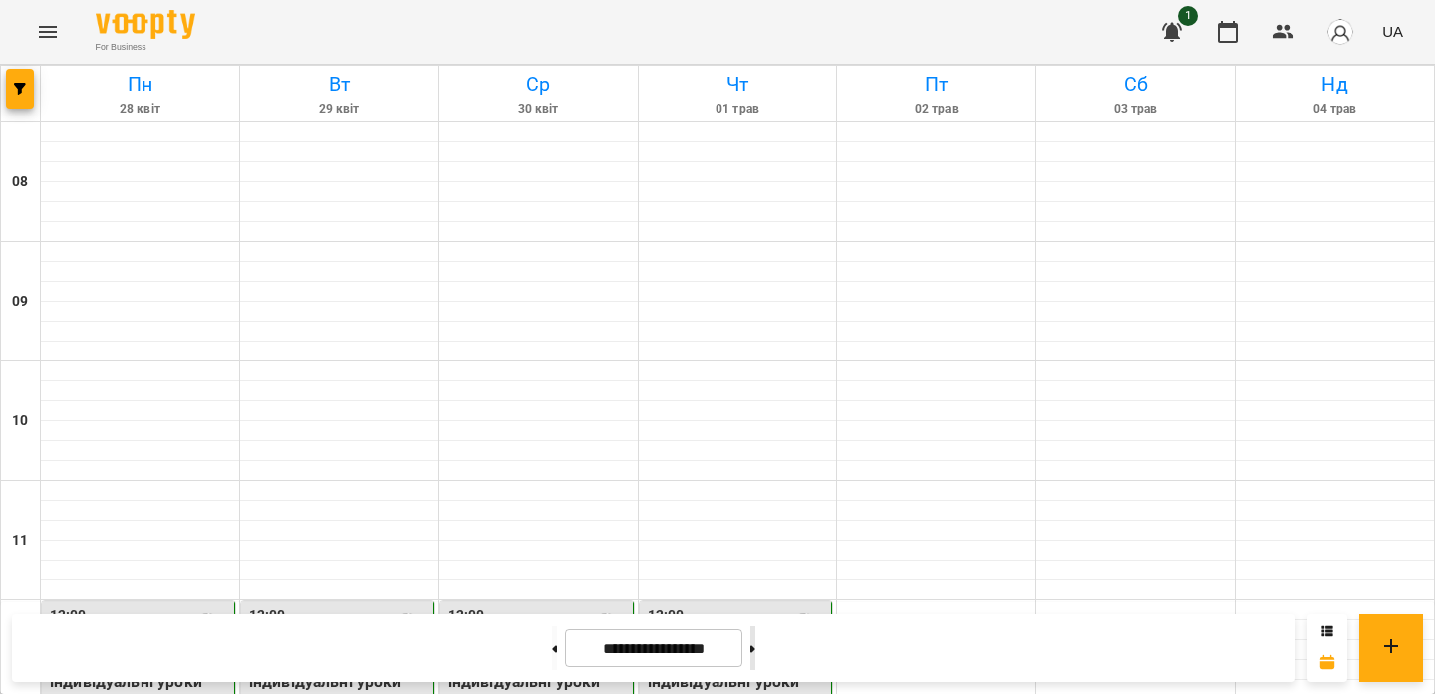
click at [755, 639] on button at bounding box center [752, 649] width 5 height 44
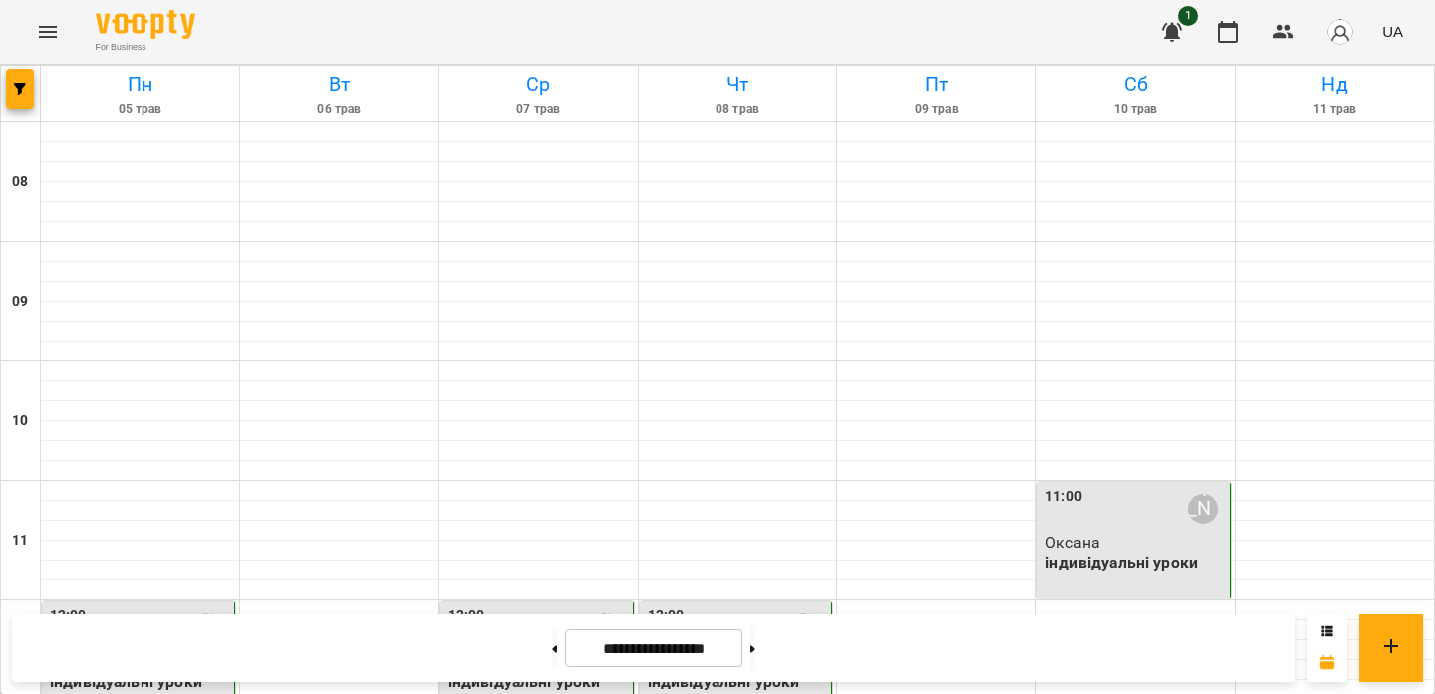
scroll to position [666, 0]
click at [755, 655] on button at bounding box center [752, 649] width 5 height 44
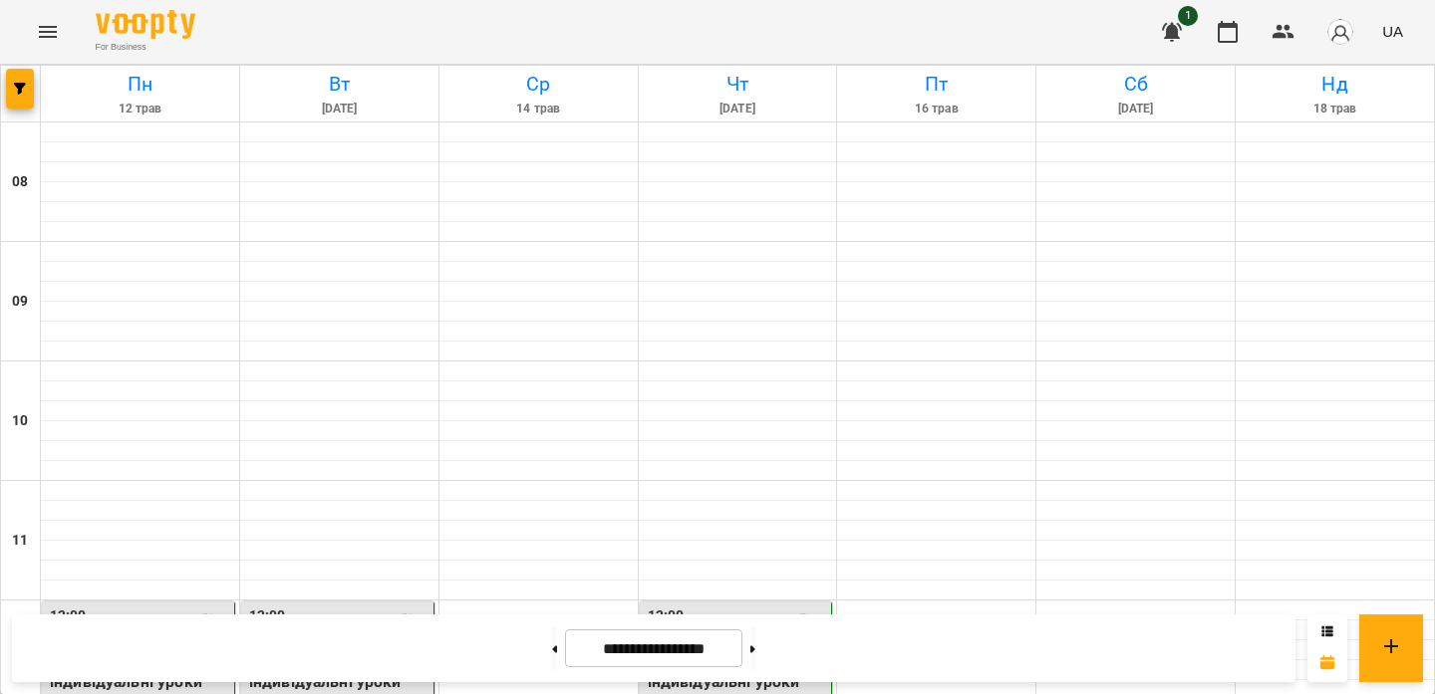
scroll to position [1056, 0]
click at [755, 641] on button at bounding box center [752, 649] width 5 height 44
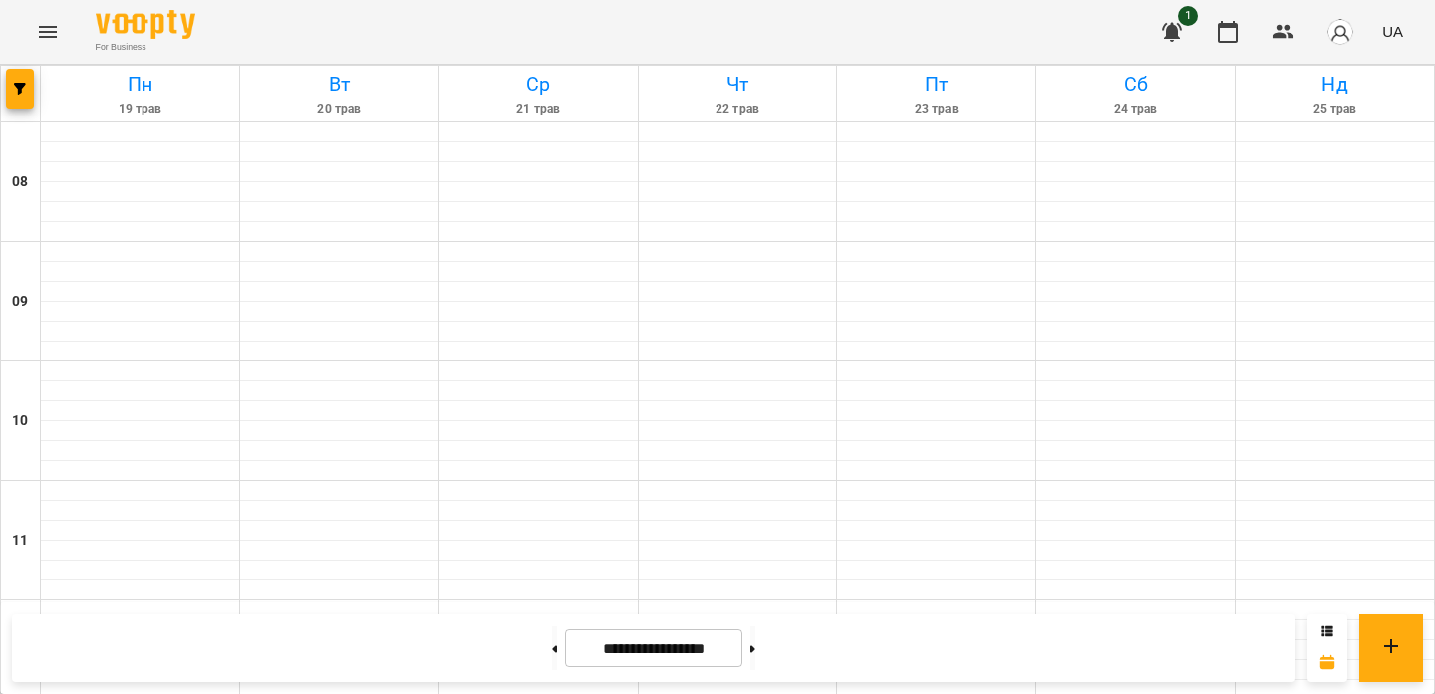
scroll to position [729, 0]
click at [755, 643] on button at bounding box center [752, 649] width 5 height 44
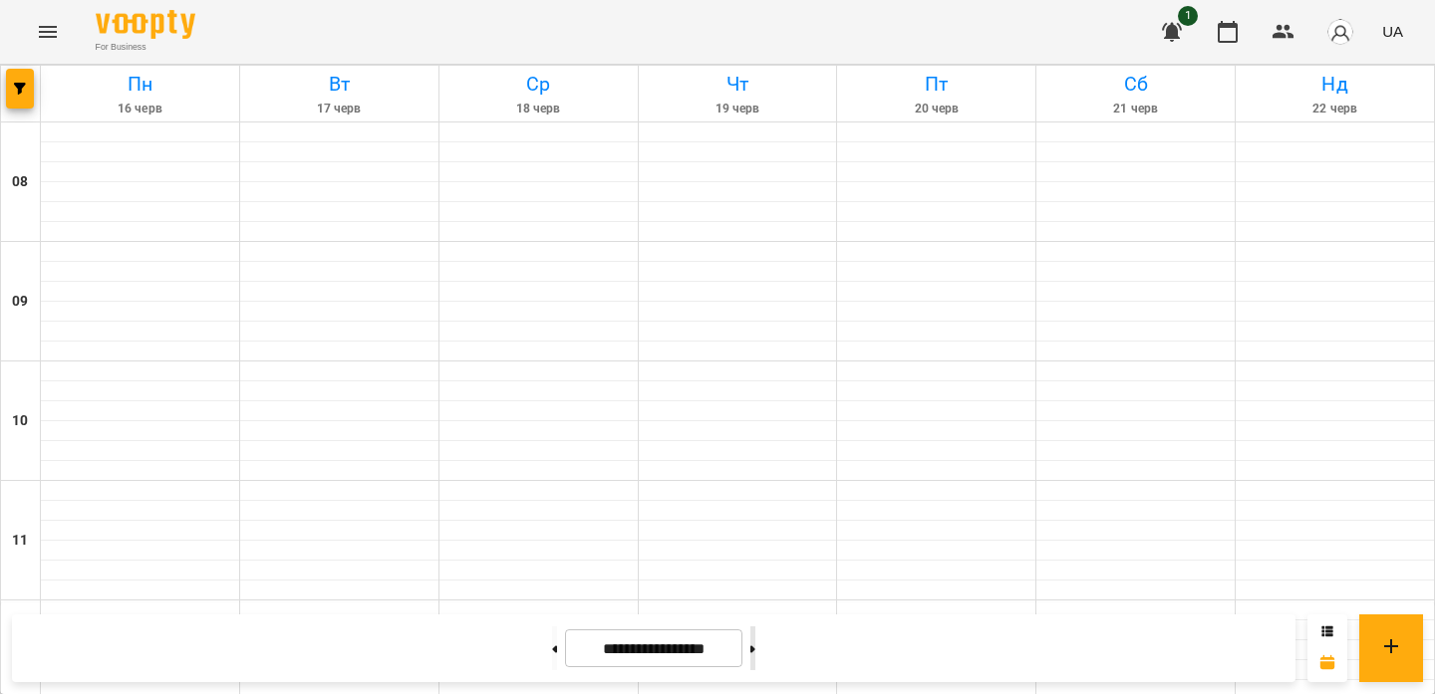
click at [755, 643] on button at bounding box center [752, 649] width 5 height 44
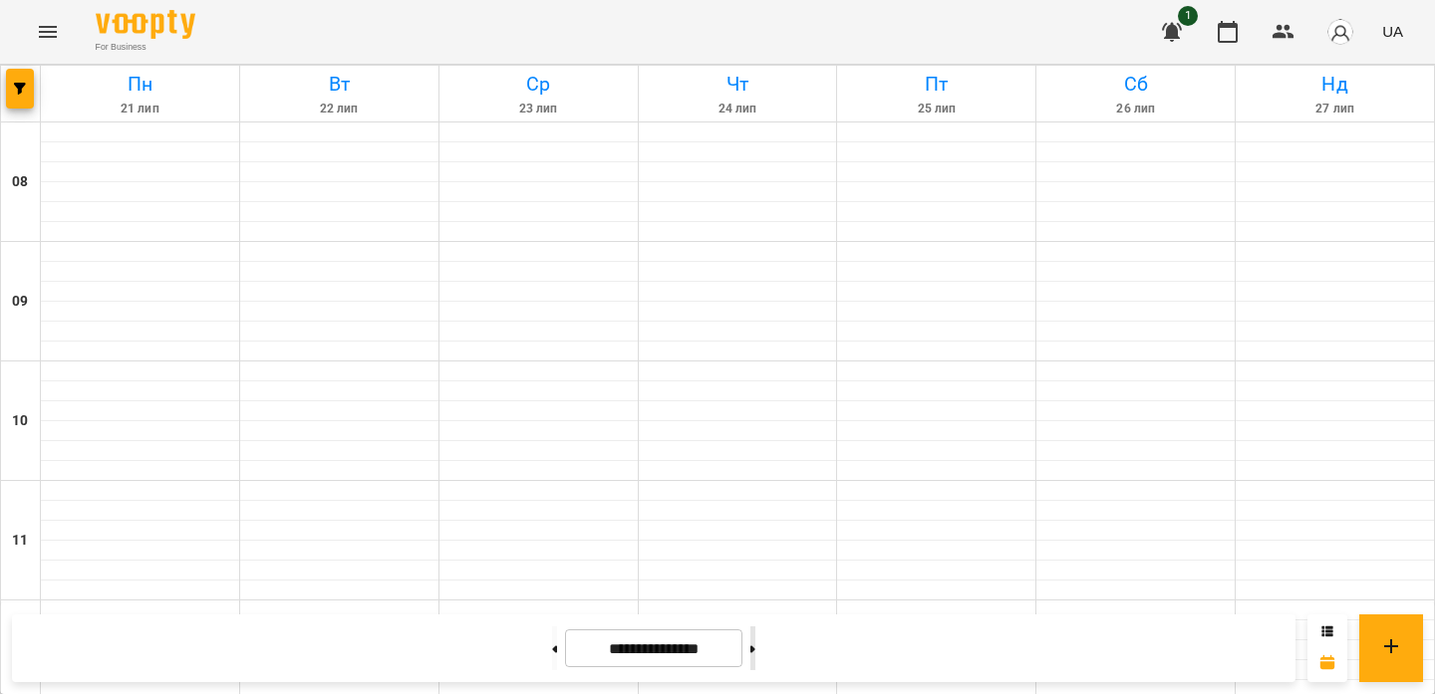
click at [755, 643] on button at bounding box center [752, 649] width 5 height 44
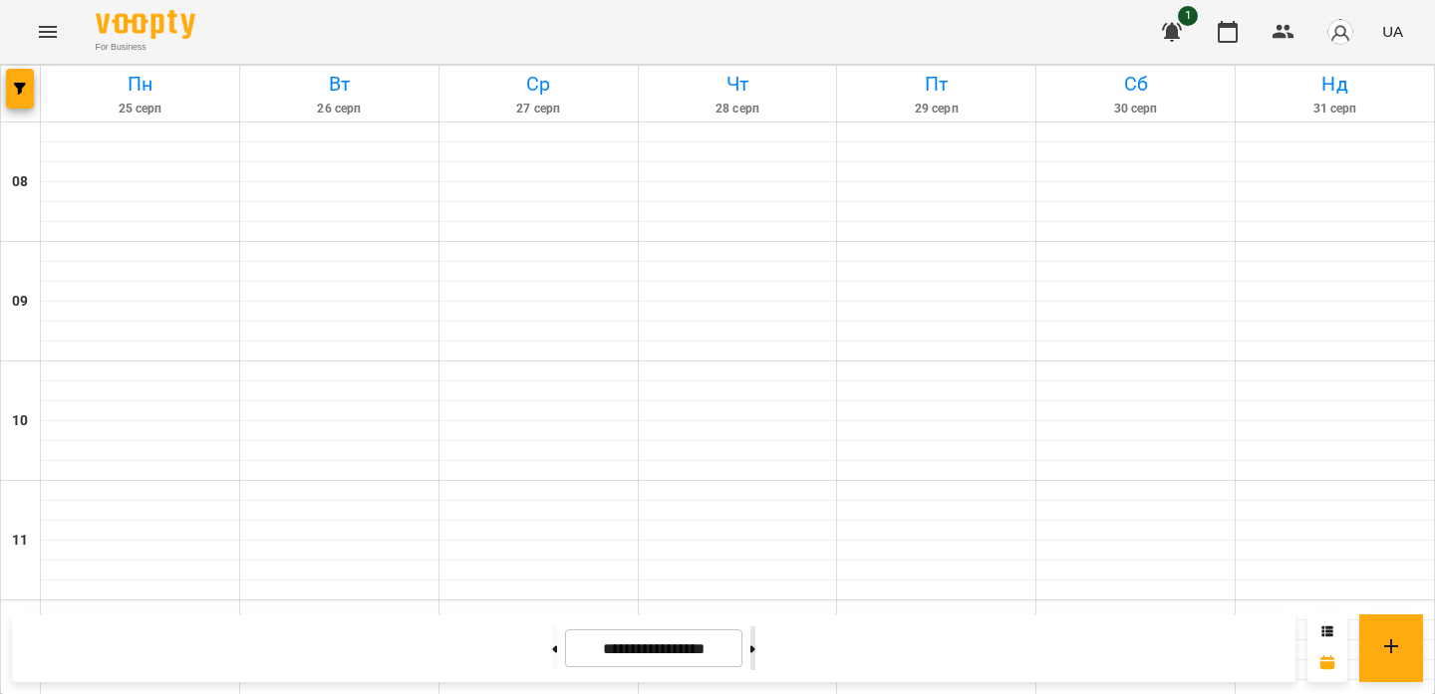
click at [755, 643] on button at bounding box center [752, 649] width 5 height 44
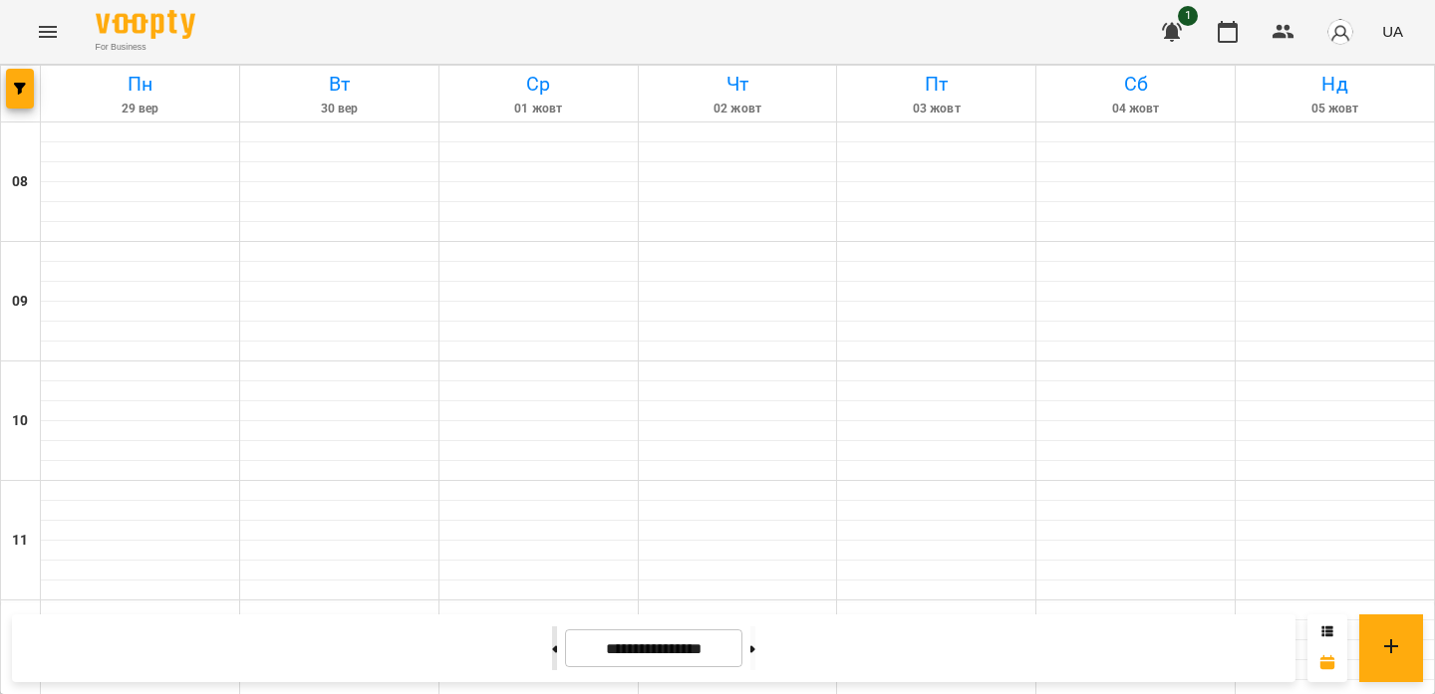
click at [552, 656] on button at bounding box center [554, 649] width 5 height 44
type input "**********"
